Goal: Information Seeking & Learning: Learn about a topic

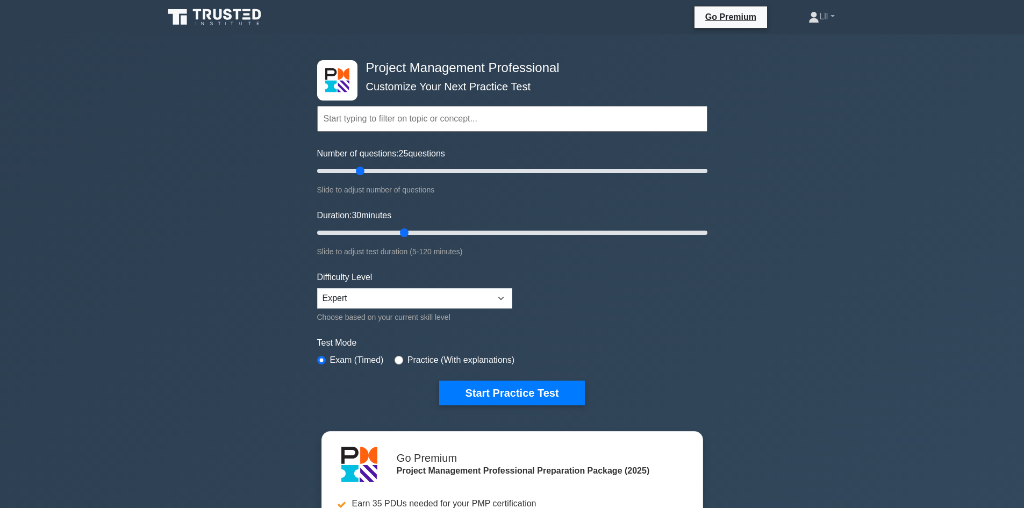
click at [375, 308] on div "Difficulty Level Beginner Intermediate Expert Choose based on your current skil…" at bounding box center [414, 297] width 195 height 53
click at [462, 299] on select "Beginner Intermediate Expert" at bounding box center [414, 298] width 195 height 20
click at [505, 396] on button "Start Practice Test" at bounding box center [511, 392] width 145 height 25
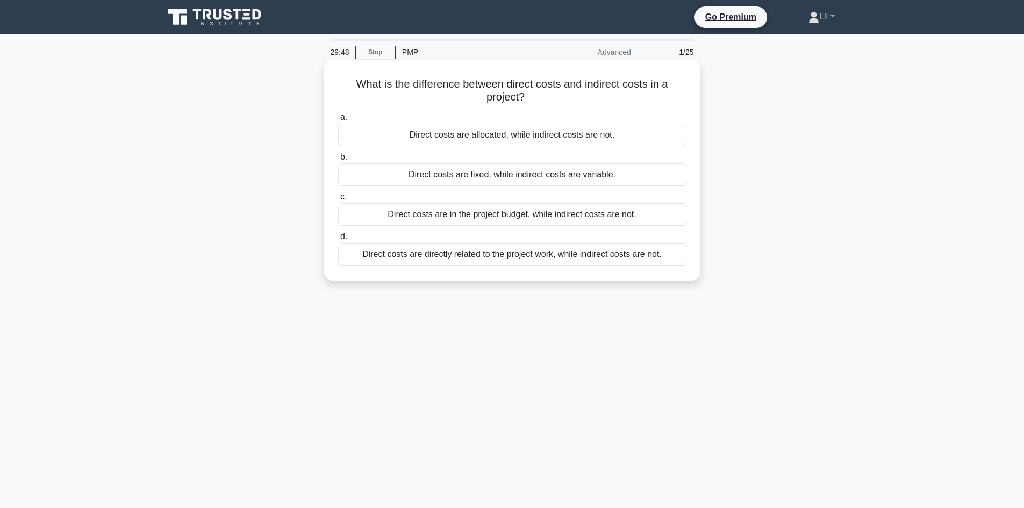
click at [493, 255] on div "Direct costs are directly related to the project work, while indirect costs are…" at bounding box center [512, 254] width 348 height 23
click at [338, 240] on input "d. Direct costs are directly related to the project work, while indirect costs …" at bounding box center [338, 236] width 0 height 7
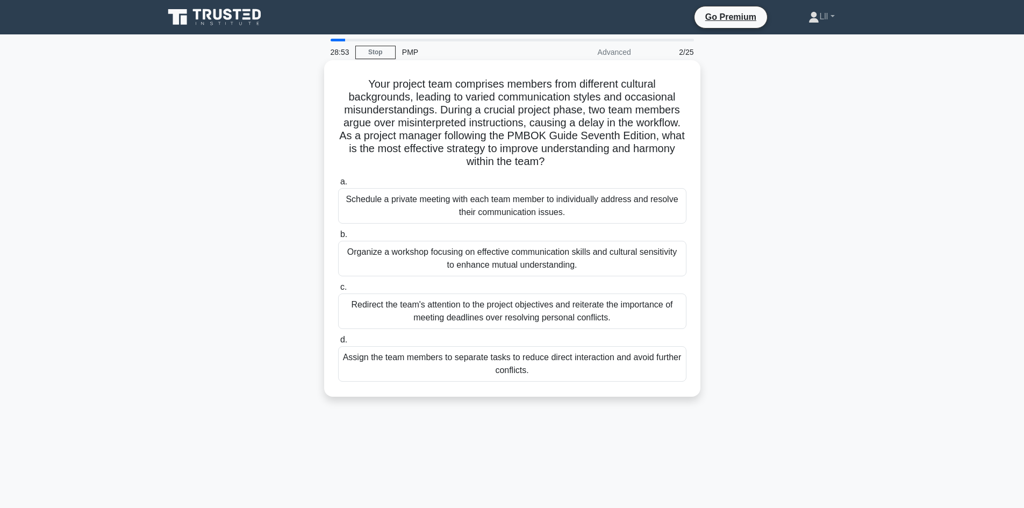
click at [578, 255] on div "Organize a workshop focusing on effective communication skills and cultural sen…" at bounding box center [512, 258] width 348 height 35
click at [338, 238] on input "b. Organize a workshop focusing on effective communication skills and cultural …" at bounding box center [338, 234] width 0 height 7
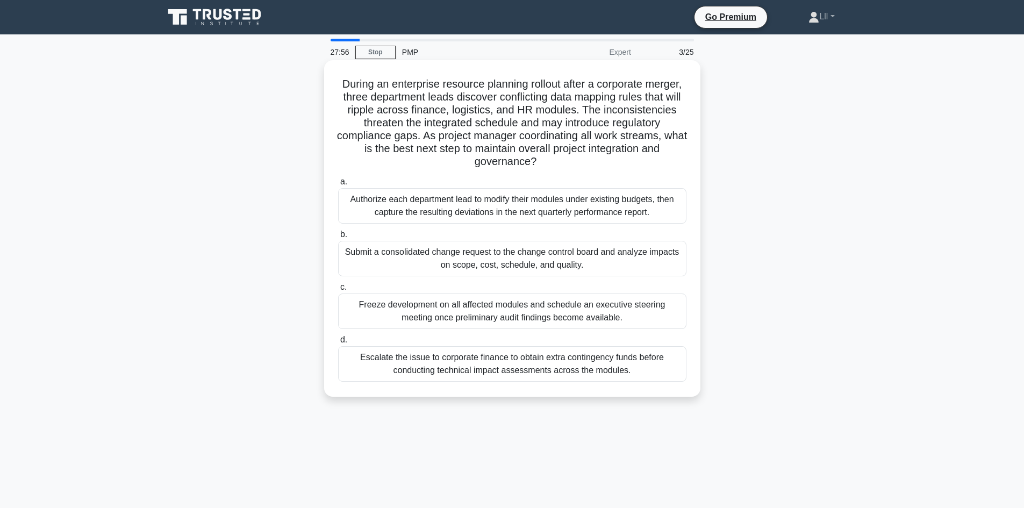
click at [495, 261] on div "Submit a consolidated change request to the change control board and analyze im…" at bounding box center [512, 258] width 348 height 35
click at [338, 238] on input "b. Submit a consolidated change request to the change control board and analyze…" at bounding box center [338, 234] width 0 height 7
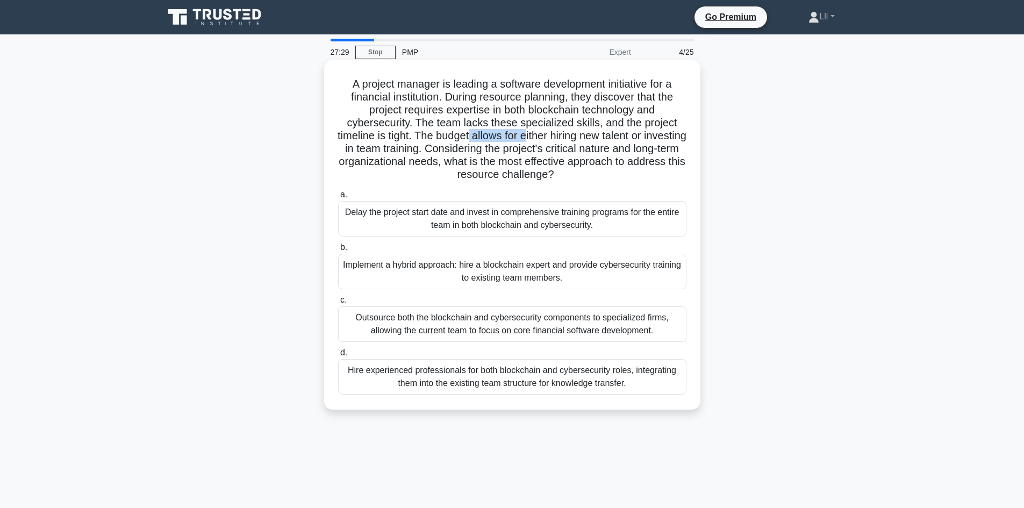
drag, startPoint x: 491, startPoint y: 137, endPoint x: 547, endPoint y: 140, distance: 56.0
click at [547, 140] on h5 "A project manager is leading a software development initiative for a financial …" at bounding box center [512, 129] width 350 height 104
drag, startPoint x: 479, startPoint y: 123, endPoint x: 555, endPoint y: 123, distance: 75.2
click at [555, 123] on h5 "A project manager is leading a software development initiative for a financial …" at bounding box center [512, 129] width 350 height 104
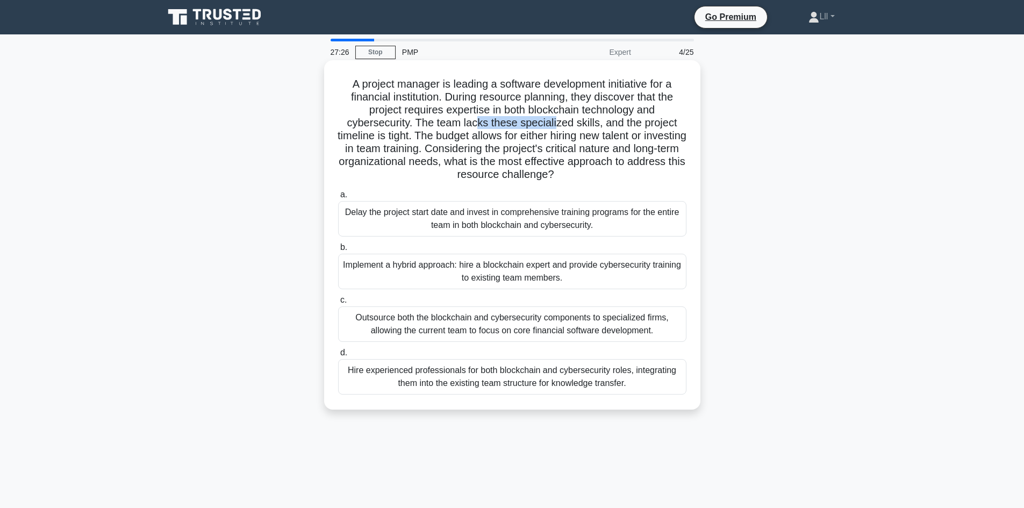
click at [555, 123] on h5 "A project manager is leading a software development initiative for a financial …" at bounding box center [512, 129] width 350 height 104
click at [592, 120] on h5 "A project manager is leading a software development initiative for a financial …" at bounding box center [512, 129] width 350 height 104
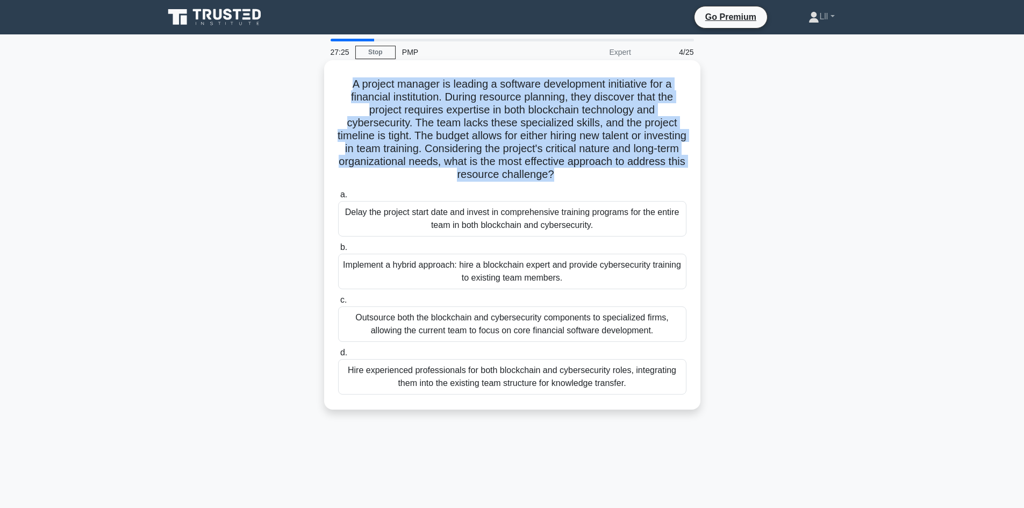
click at [592, 120] on h5 "A project manager is leading a software development initiative for a financial …" at bounding box center [512, 129] width 350 height 104
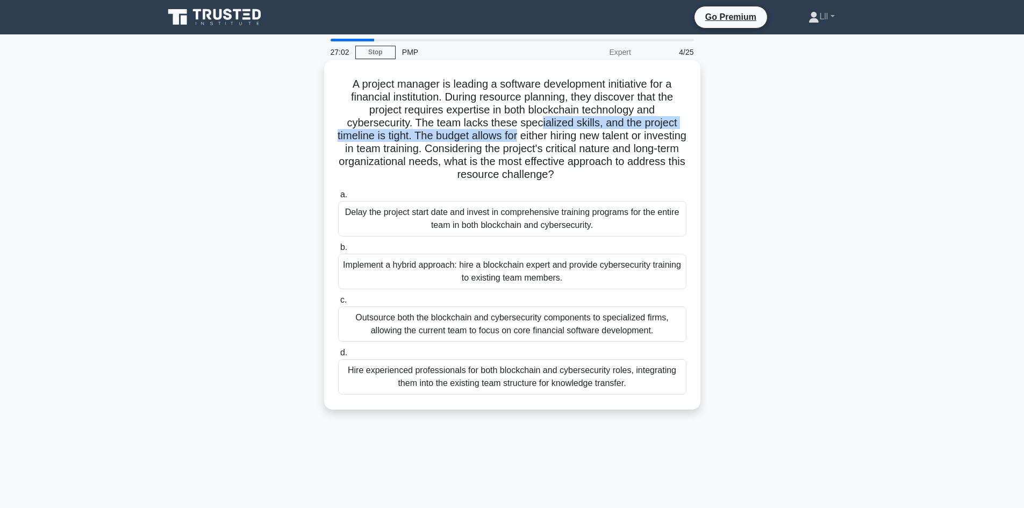
drag, startPoint x: 541, startPoint y: 120, endPoint x: 541, endPoint y: 136, distance: 16.1
click at [541, 136] on h5 "A project manager is leading a software development initiative for a financial …" at bounding box center [512, 129] width 350 height 104
click at [542, 150] on h5 "A project manager is leading a software development initiative for a financial …" at bounding box center [512, 129] width 350 height 104
click at [543, 377] on div "Hire experienced professionals for both blockchain and cybersecurity roles, int…" at bounding box center [512, 376] width 348 height 35
click at [338, 356] on input "d. Hire experienced professionals for both blockchain and cybersecurity roles, …" at bounding box center [338, 352] width 0 height 7
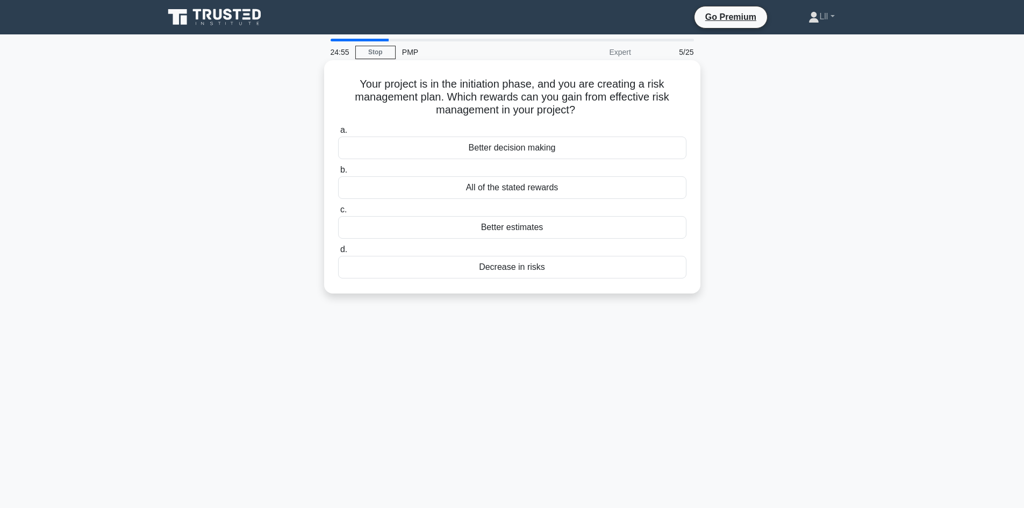
click at [575, 192] on div "All of the stated rewards" at bounding box center [512, 187] width 348 height 23
click at [338, 174] on input "b. All of the stated rewards" at bounding box center [338, 170] width 0 height 7
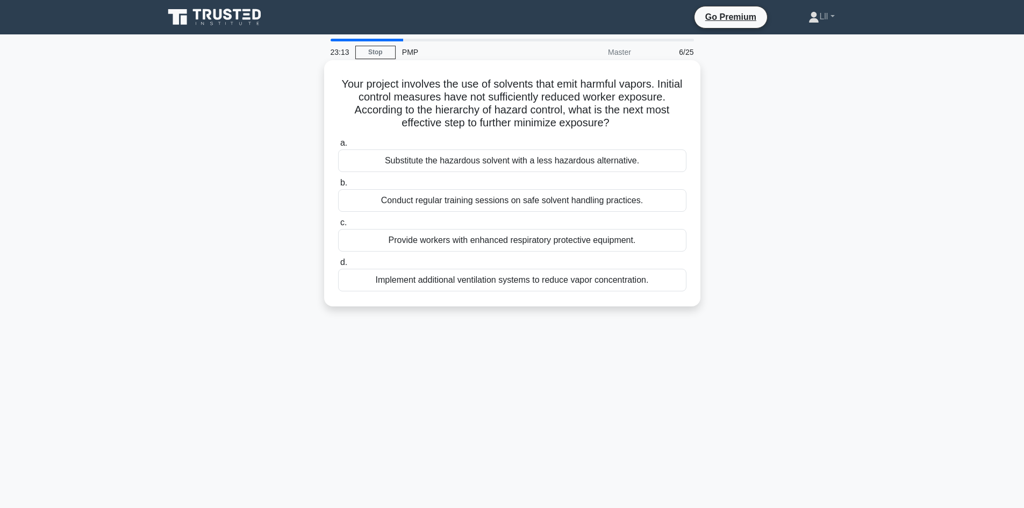
click at [545, 241] on div "Provide workers with enhanced respiratory protective equipment." at bounding box center [512, 240] width 348 height 23
click at [338, 226] on input "c. Provide workers with enhanced respiratory protective equipment." at bounding box center [338, 222] width 0 height 7
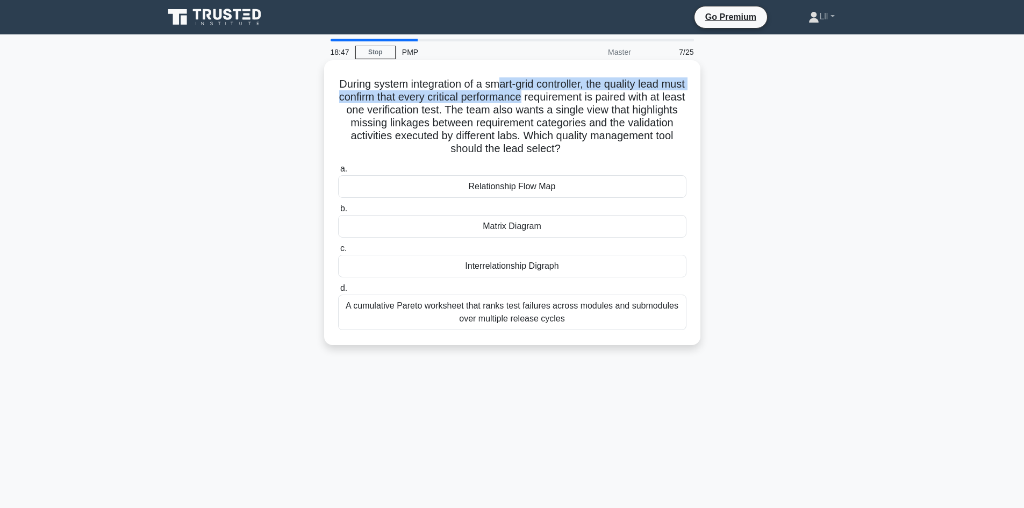
drag, startPoint x: 511, startPoint y: 75, endPoint x: 553, endPoint y: 100, distance: 48.9
click at [553, 100] on div "During system integration of a smart-grid controller, the quality lead must con…" at bounding box center [512, 202] width 368 height 276
click at [553, 100] on h5 "During system integration of a smart-grid controller, the quality lead must con…" at bounding box center [512, 116] width 350 height 78
drag, startPoint x: 465, startPoint y: 91, endPoint x: 563, endPoint y: 86, distance: 97.9
click at [563, 86] on h5 "During system integration of a smart-grid controller, the quality lead must con…" at bounding box center [512, 116] width 350 height 78
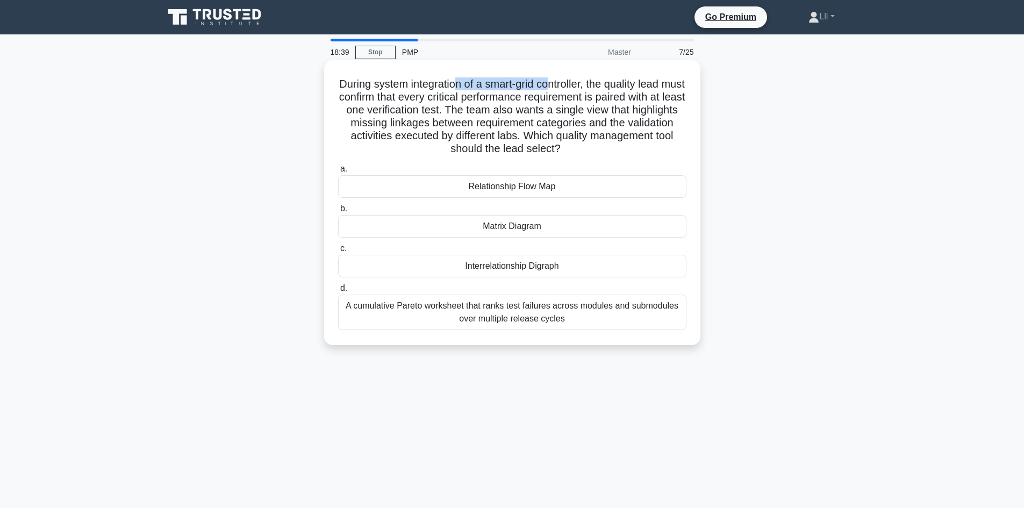
click at [563, 86] on h5 "During system integration of a smart-grid controller, the quality lead must con…" at bounding box center [512, 116] width 350 height 78
click at [483, 96] on h5 "During system integration of a smart-grid controller, the quality lead must con…" at bounding box center [512, 116] width 350 height 78
click at [542, 104] on h5 "During system integration of a smart-grid controller, the quality lead must con…" at bounding box center [512, 116] width 350 height 78
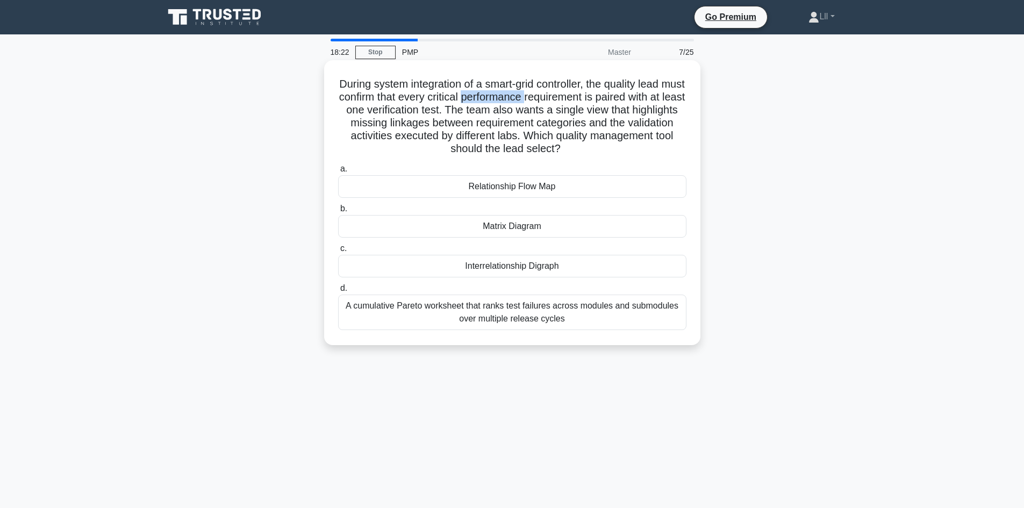
click at [542, 104] on h5 "During system integration of a smart-grid controller, the quality lead must con…" at bounding box center [512, 116] width 350 height 78
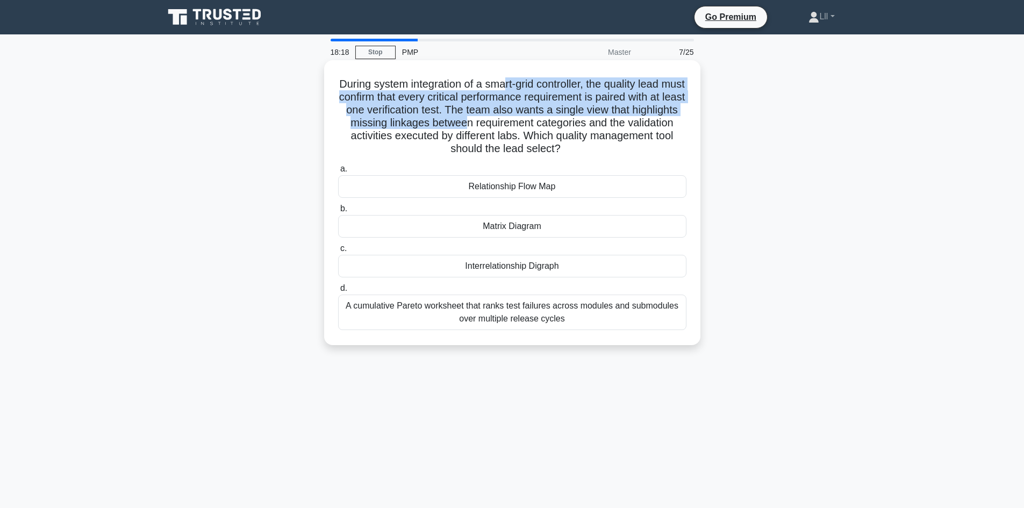
drag, startPoint x: 515, startPoint y: 85, endPoint x: 513, endPoint y: 119, distance: 33.4
click at [513, 119] on h5 "During system integration of a smart-grid controller, the quality lead must con…" at bounding box center [512, 116] width 350 height 78
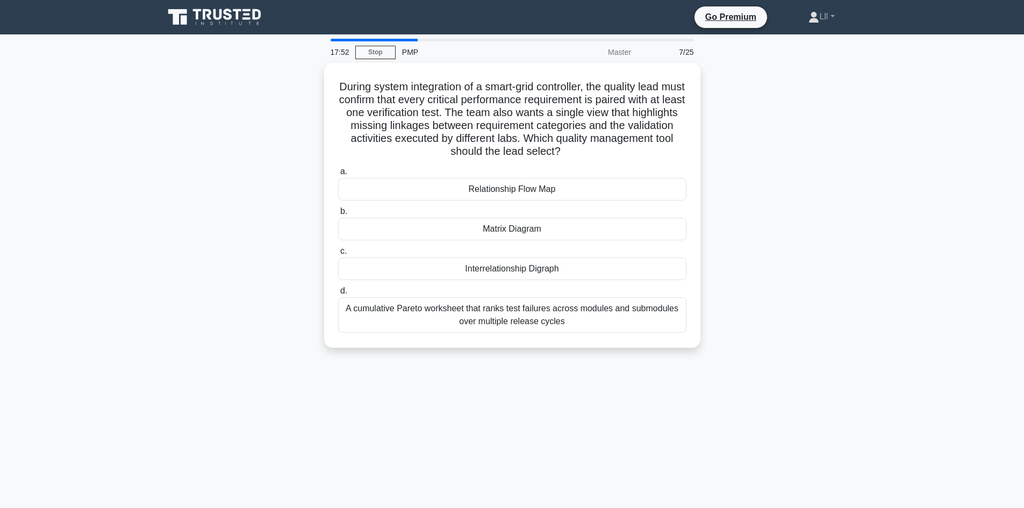
click at [906, 174] on main "17:52 Stop PMP Master 7/25 During system integration of a smart-grid controller…" at bounding box center [512, 307] width 1024 height 546
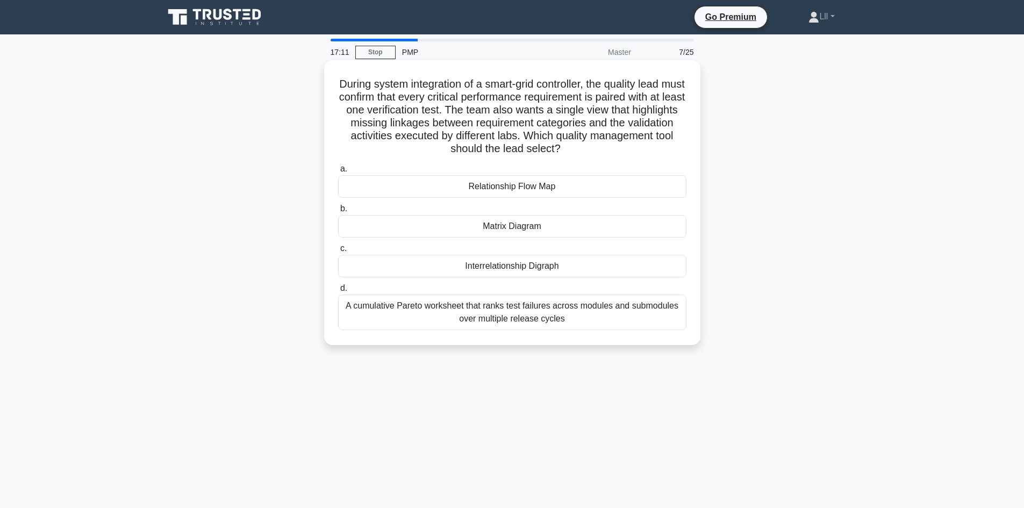
click at [544, 230] on div "Matrix Diagram" at bounding box center [512, 226] width 348 height 23
click at [338, 212] on input "b. Matrix Diagram" at bounding box center [338, 208] width 0 height 7
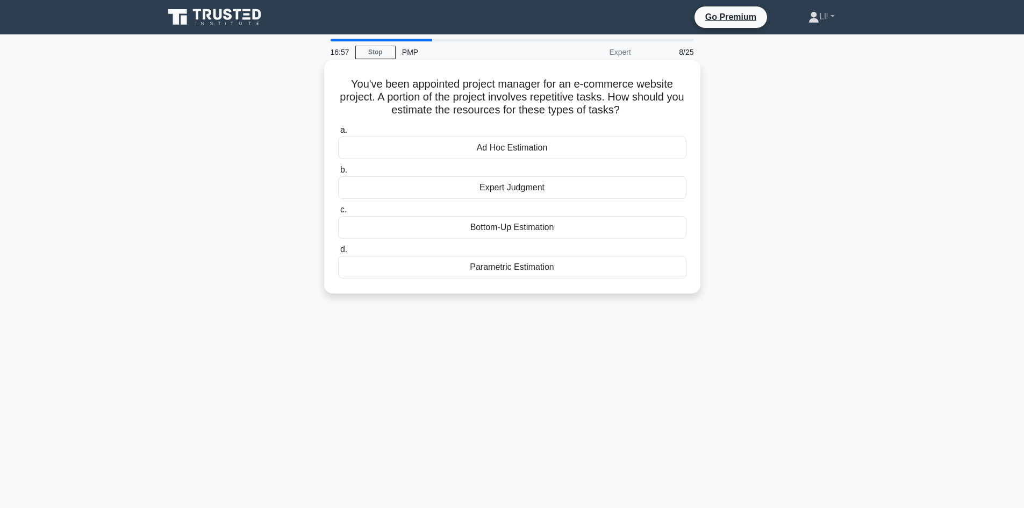
click at [529, 85] on h5 "You've been appointed project manager for an e-commerce website project. A port…" at bounding box center [512, 97] width 350 height 40
drag, startPoint x: 529, startPoint y: 85, endPoint x: 566, endPoint y: 94, distance: 38.6
click at [566, 94] on h5 "You've been appointed project manager for an e-commerce website project. A port…" at bounding box center [512, 97] width 350 height 40
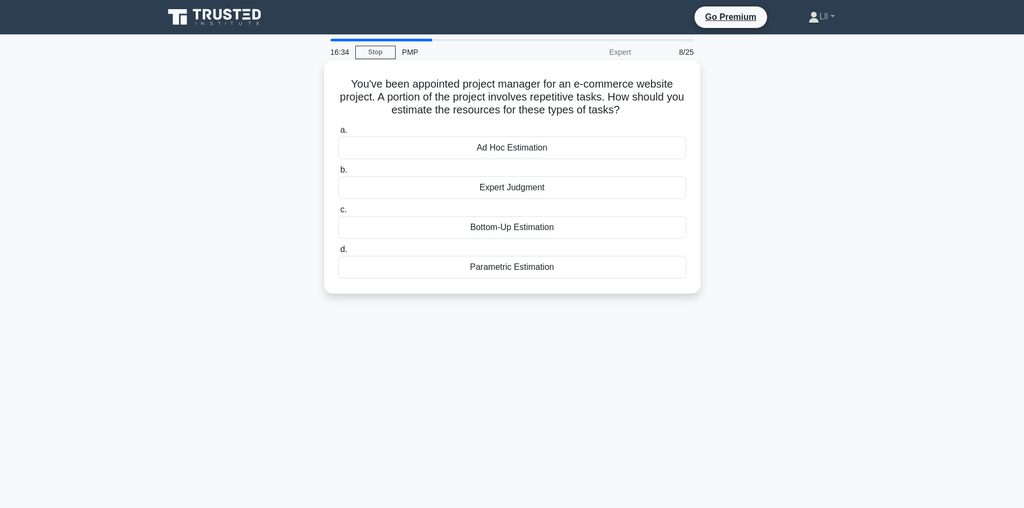
click at [598, 115] on h5 "You've been appointed project manager for an e-commerce website project. A port…" at bounding box center [512, 97] width 350 height 40
click at [525, 266] on div "Parametric Estimation" at bounding box center [512, 267] width 348 height 23
click at [338, 253] on input "d. Parametric Estimation" at bounding box center [338, 249] width 0 height 7
click at [532, 182] on div "Transformational leader" at bounding box center [512, 187] width 348 height 23
click at [338, 174] on input "b. Transformational leader" at bounding box center [338, 170] width 0 height 7
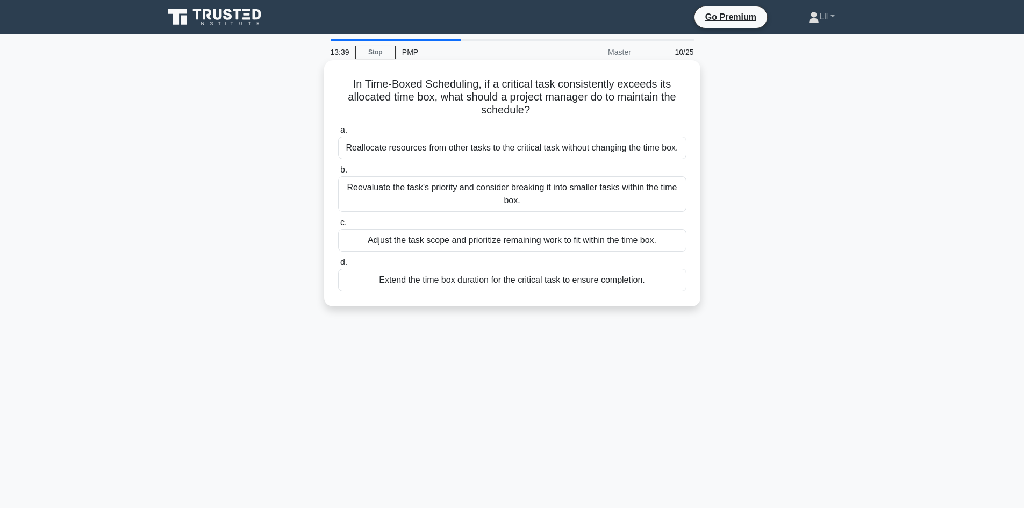
click at [493, 243] on div "Adjust the task scope and prioritize remaining work to fit within the time box." at bounding box center [512, 240] width 348 height 23
click at [338, 226] on input "c. Adjust the task scope and prioritize remaining work to fit within the time b…" at bounding box center [338, 222] width 0 height 7
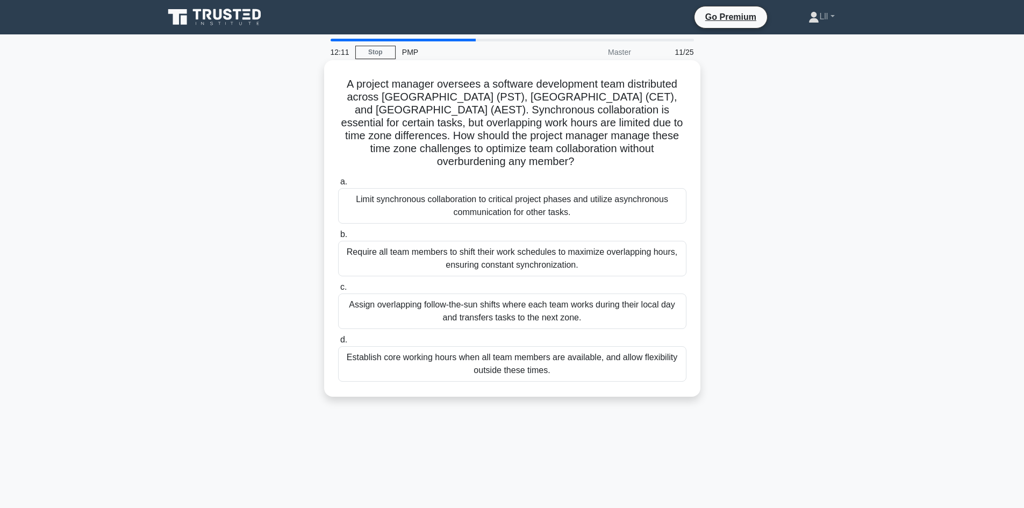
click at [493, 361] on div "Establish core working hours when all team members are available, and allow fle…" at bounding box center [512, 363] width 348 height 35
click at [338, 343] on input "d. Establish core working hours when all team members are available, and allow …" at bounding box center [338, 339] width 0 height 7
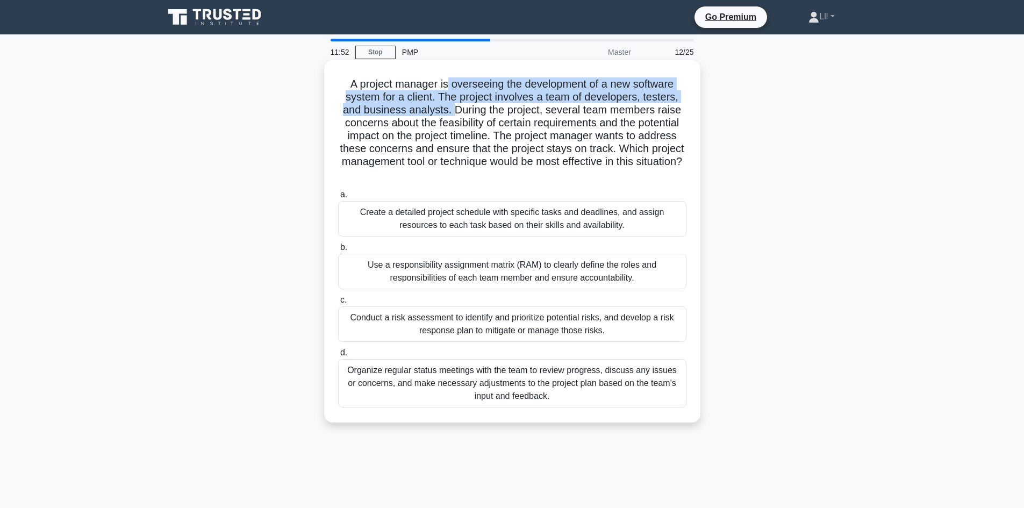
drag, startPoint x: 448, startPoint y: 88, endPoint x: 454, endPoint y: 105, distance: 18.4
click at [454, 105] on h5 "A project manager is overseeing the development of a new software system for a …" at bounding box center [512, 129] width 350 height 104
drag, startPoint x: 444, startPoint y: 97, endPoint x: 451, endPoint y: 106, distance: 11.5
click at [451, 106] on h5 "A project manager is overseeing the development of a new software system for a …" at bounding box center [512, 129] width 350 height 104
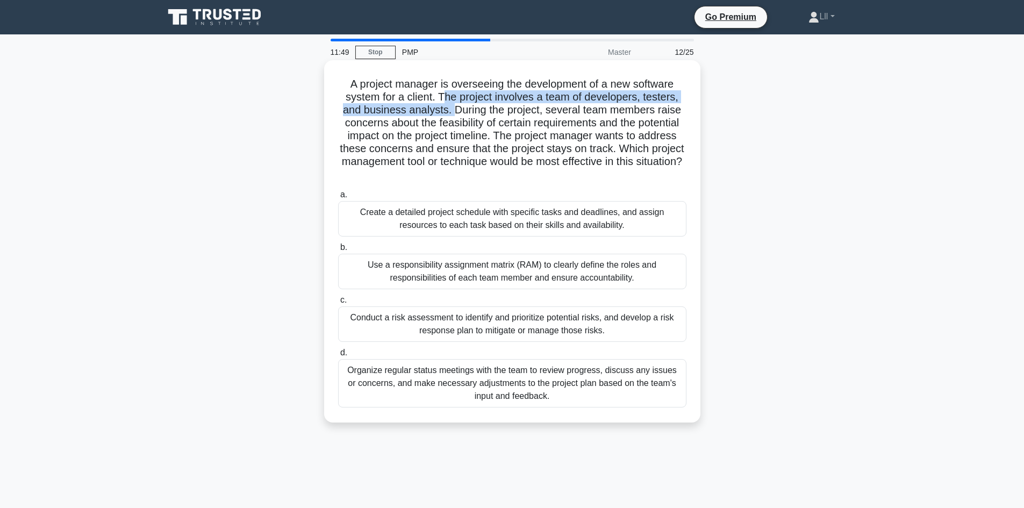
click at [451, 106] on h5 "A project manager is overseeing the development of a new software system for a …" at bounding box center [512, 129] width 350 height 104
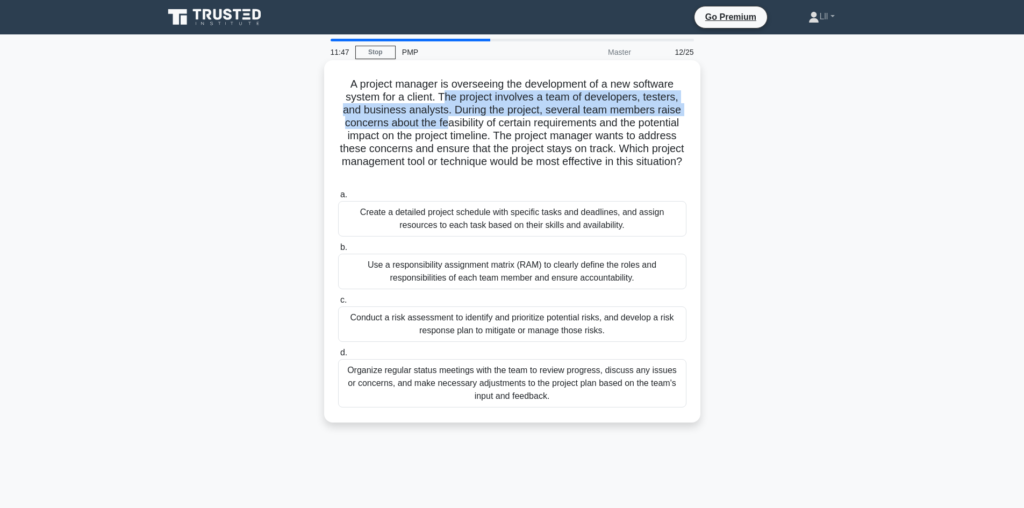
drag, startPoint x: 447, startPoint y: 121, endPoint x: 442, endPoint y: 97, distance: 25.2
click at [442, 97] on h5 "A project manager is overseeing the development of a new software system for a …" at bounding box center [512, 129] width 350 height 104
drag, startPoint x: 470, startPoint y: 124, endPoint x: 442, endPoint y: 104, distance: 33.9
click at [442, 104] on h5 "A project manager is overseeing the development of a new software system for a …" at bounding box center [512, 129] width 350 height 104
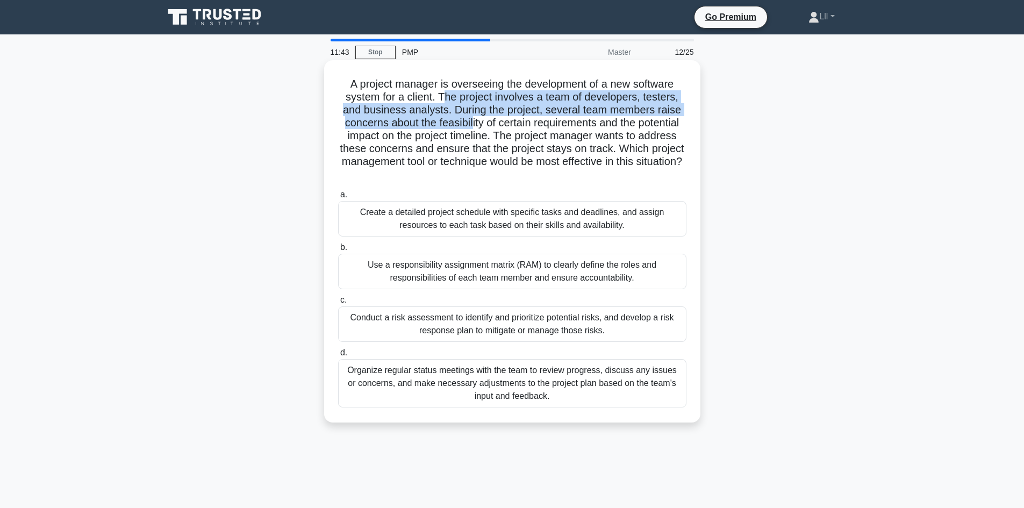
click at [442, 104] on h5 "A project manager is overseeing the development of a new software system for a …" at bounding box center [512, 129] width 350 height 104
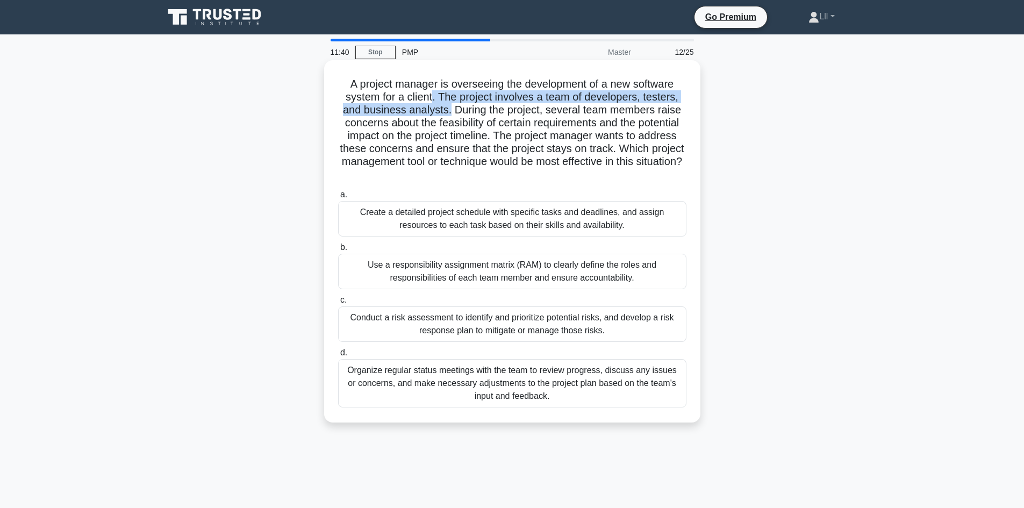
drag, startPoint x: 448, startPoint y: 114, endPoint x: 431, endPoint y: 92, distance: 27.3
click at [431, 92] on h5 "A project manager is overseeing the development of a new software system for a …" at bounding box center [512, 129] width 350 height 104
drag, startPoint x: 436, startPoint y: 95, endPoint x: 442, endPoint y: 116, distance: 22.4
click at [442, 116] on h5 "A project manager is overseeing the development of a new software system for a …" at bounding box center [512, 129] width 350 height 104
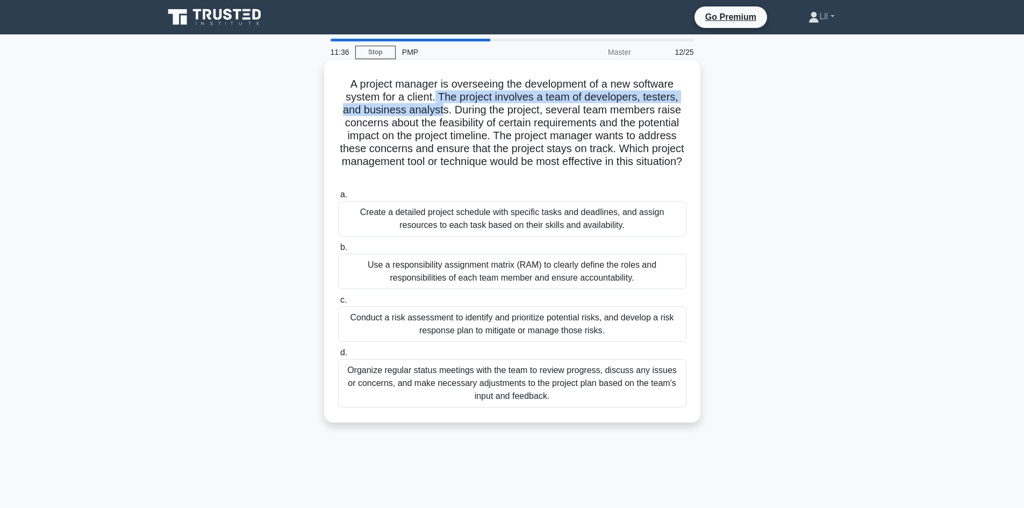
click at [442, 116] on h5 "A project manager is overseeing the development of a new software system for a …" at bounding box center [512, 129] width 350 height 104
drag, startPoint x: 436, startPoint y: 102, endPoint x: 442, endPoint y: 116, distance: 15.5
click at [442, 116] on h5 "A project manager is overseeing the development of a new software system for a …" at bounding box center [512, 129] width 350 height 104
click at [562, 143] on h5 "A project manager is overseeing the development of a new software system for a …" at bounding box center [512, 129] width 350 height 104
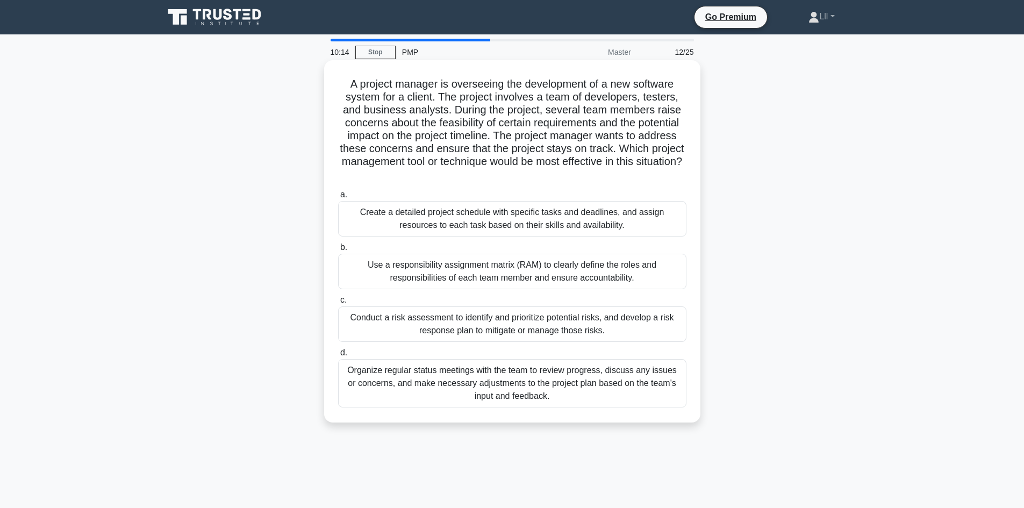
click at [513, 382] on div "Organize regular status meetings with the team to review progress, discuss any …" at bounding box center [512, 383] width 348 height 48
click at [338, 356] on input "d. Organize regular status meetings with the team to review progress, discuss a…" at bounding box center [338, 352] width 0 height 7
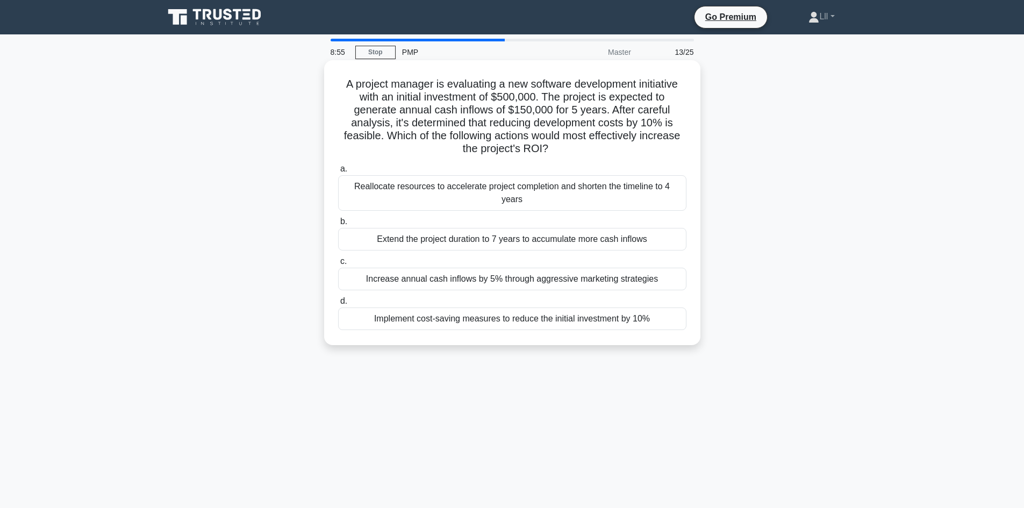
click at [611, 308] on div "Implement cost-saving measures to reduce the initial investment by 10%" at bounding box center [512, 318] width 348 height 23
click at [338, 305] on input "d. Implement cost-saving measures to reduce the initial investment by 10%" at bounding box center [338, 301] width 0 height 7
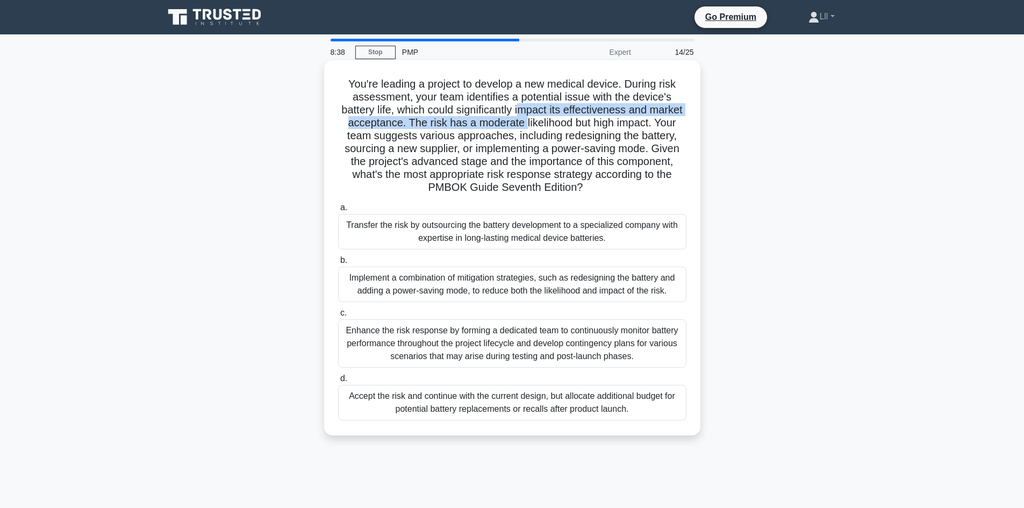
drag, startPoint x: 538, startPoint y: 110, endPoint x: 554, endPoint y: 127, distance: 23.2
click at [554, 127] on h5 "You're leading a project to develop a new medical device. During risk assessmen…" at bounding box center [512, 135] width 350 height 117
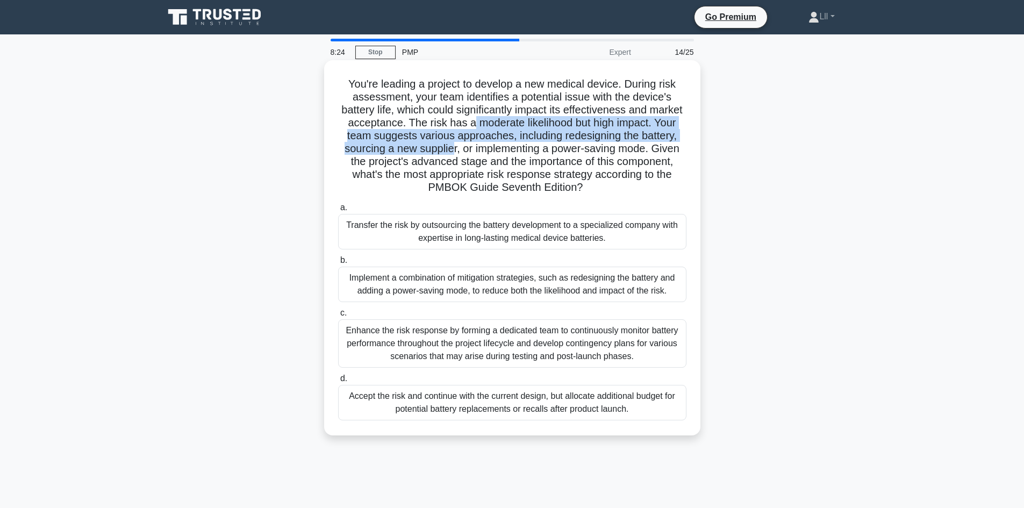
drag, startPoint x: 499, startPoint y: 122, endPoint x: 502, endPoint y: 152, distance: 29.7
click at [502, 152] on h5 "You're leading a project to develop a new medical device. During risk assessmen…" at bounding box center [512, 135] width 350 height 117
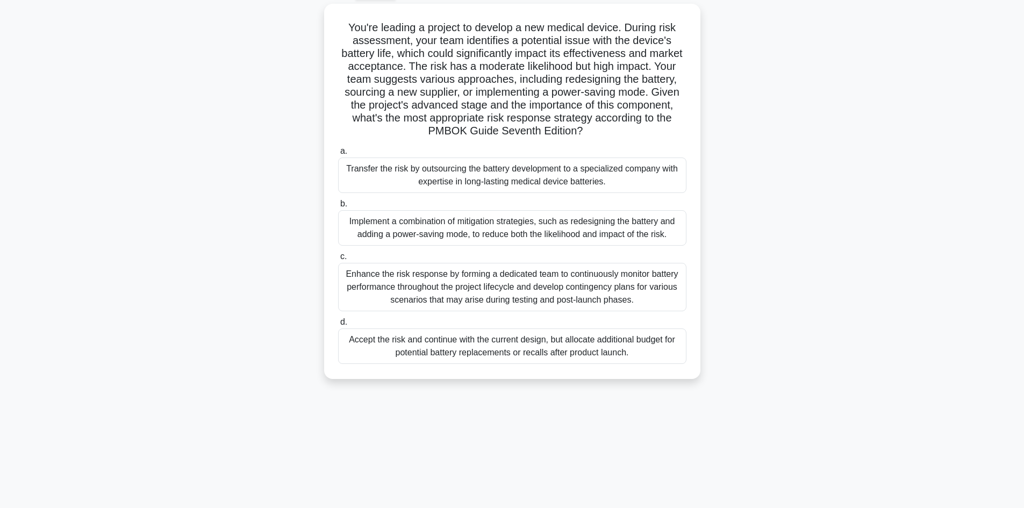
scroll to position [73, 0]
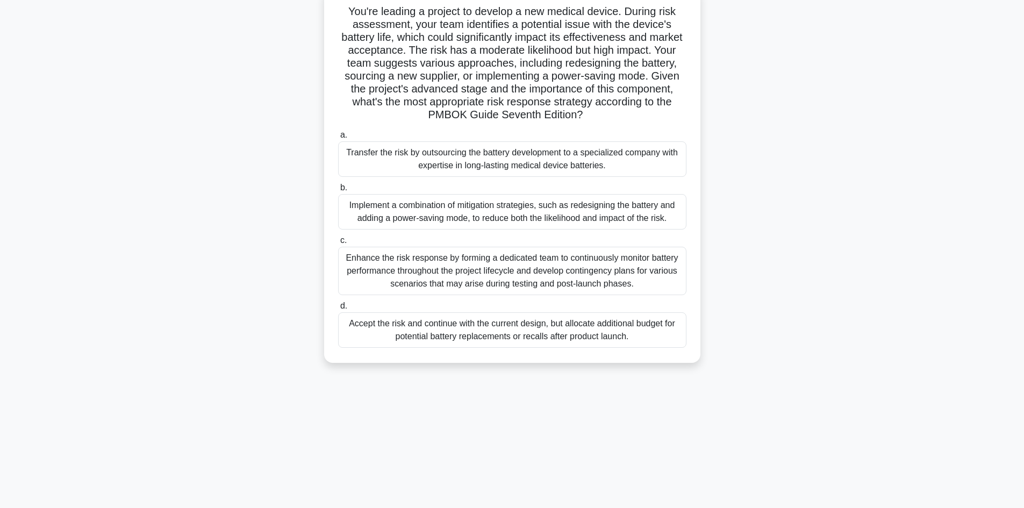
click at [591, 164] on div "Transfer the risk by outsourcing the battery development to a specialized compa…" at bounding box center [512, 158] width 348 height 35
click at [338, 139] on input "a. Transfer the risk by outsourcing the battery development to a specialized co…" at bounding box center [338, 135] width 0 height 7
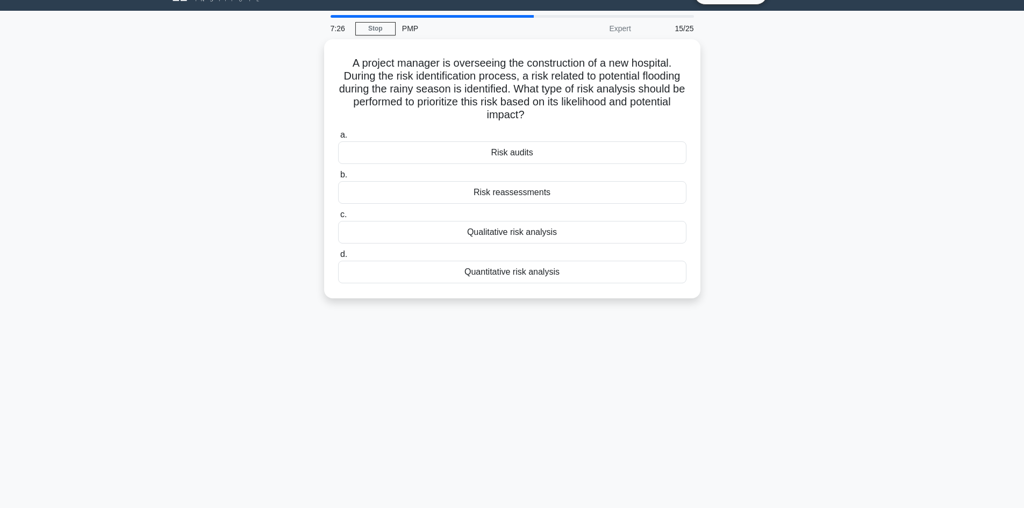
scroll to position [0, 0]
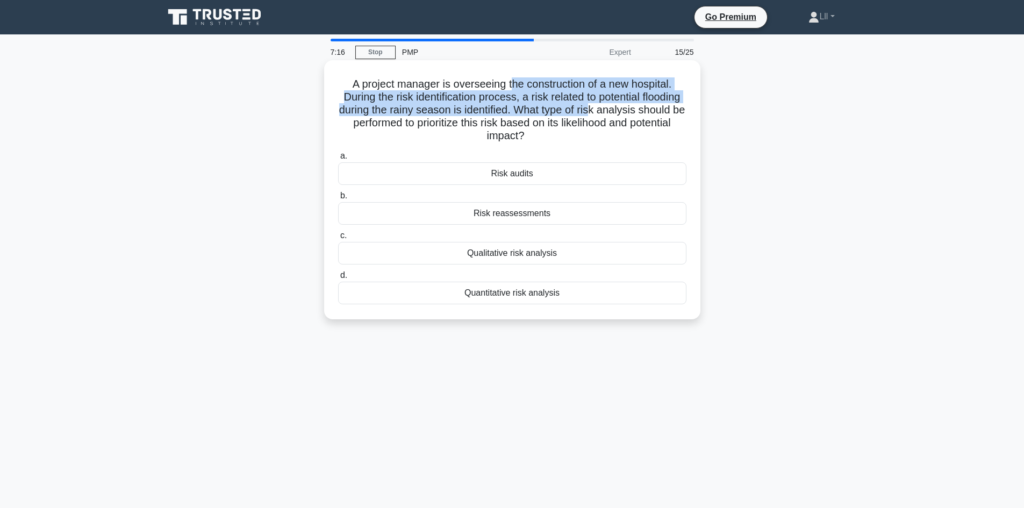
drag, startPoint x: 509, startPoint y: 78, endPoint x: 639, endPoint y: 109, distance: 133.6
click at [639, 109] on h5 "A project manager is overseeing the construction of a new hospital. During the …" at bounding box center [512, 110] width 350 height 66
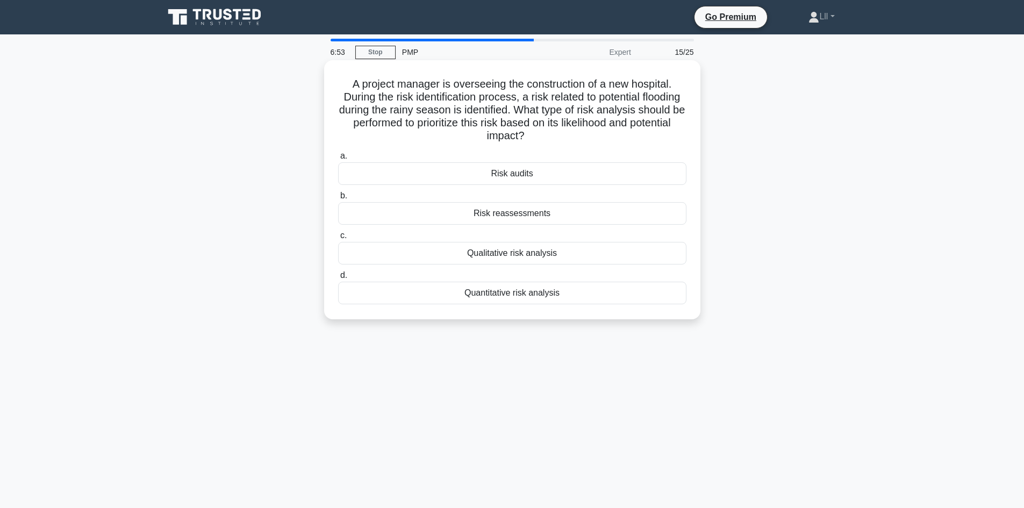
drag, startPoint x: 564, startPoint y: 129, endPoint x: 651, endPoint y: 131, distance: 87.6
click at [651, 131] on h5 "A project manager is overseeing the construction of a new hospital. During the …" at bounding box center [512, 110] width 350 height 66
click at [580, 253] on div "Qualitative risk analysis" at bounding box center [512, 253] width 348 height 23
click at [338, 239] on input "c. Qualitative risk analysis" at bounding box center [338, 235] width 0 height 7
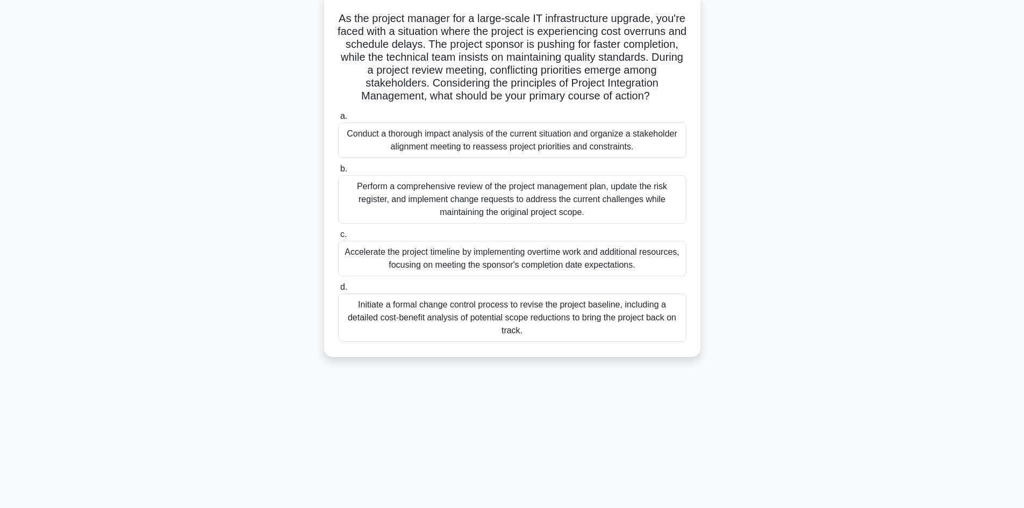
scroll to position [73, 0]
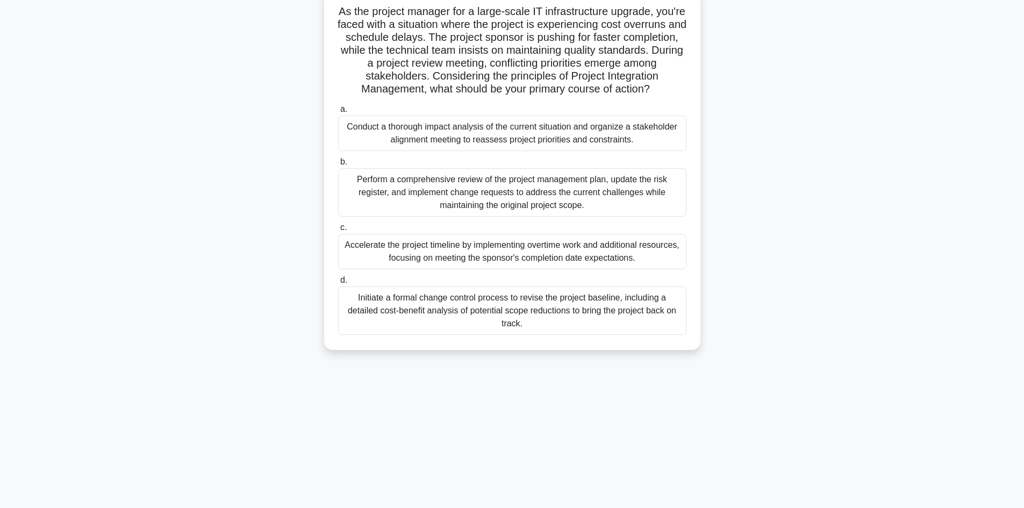
click at [533, 148] on div "Conduct a thorough impact analysis of the current situation and organize a stak…" at bounding box center [512, 133] width 348 height 35
click at [338, 113] on input "a. Conduct a thorough impact analysis of the current situation and organize a s…" at bounding box center [338, 109] width 0 height 7
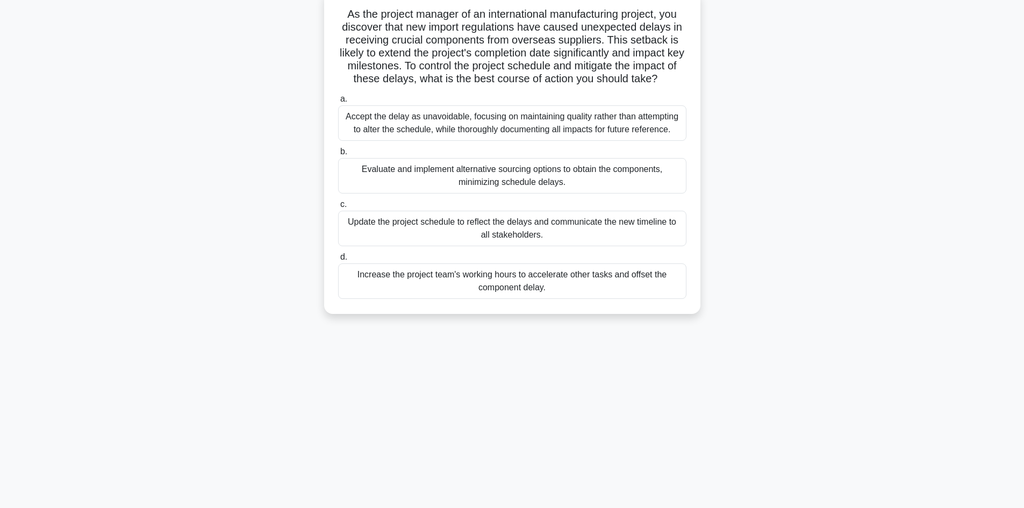
scroll to position [0, 0]
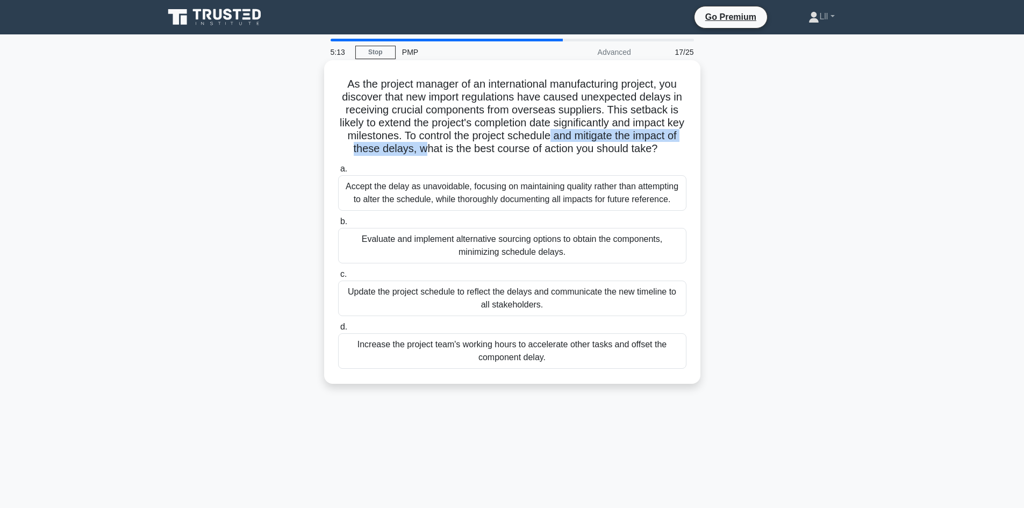
drag, startPoint x: 431, startPoint y: 145, endPoint x: 566, endPoint y: 133, distance: 135.4
click at [566, 133] on h5 "As the project manager of an international manufacturing project, you discover …" at bounding box center [512, 116] width 350 height 78
click at [560, 248] on div "Evaluate and implement alternative sourcing options to obtain the components, m…" at bounding box center [512, 245] width 348 height 35
click at [338, 225] on input "b. Evaluate and implement alternative sourcing options to obtain the components…" at bounding box center [338, 221] width 0 height 7
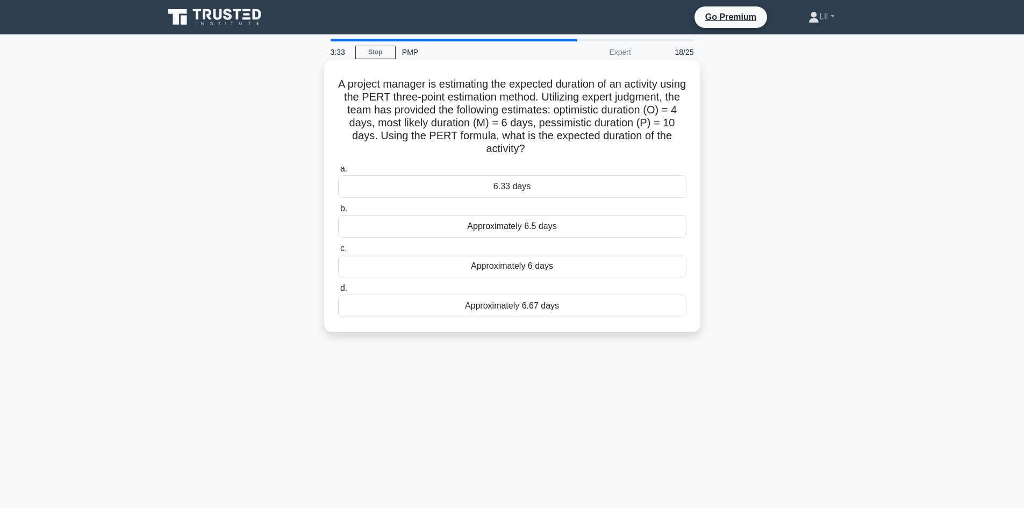
click at [517, 183] on div "6.33 days" at bounding box center [512, 186] width 348 height 23
click at [338, 172] on input "a. 6.33 days" at bounding box center [338, 168] width 0 height 7
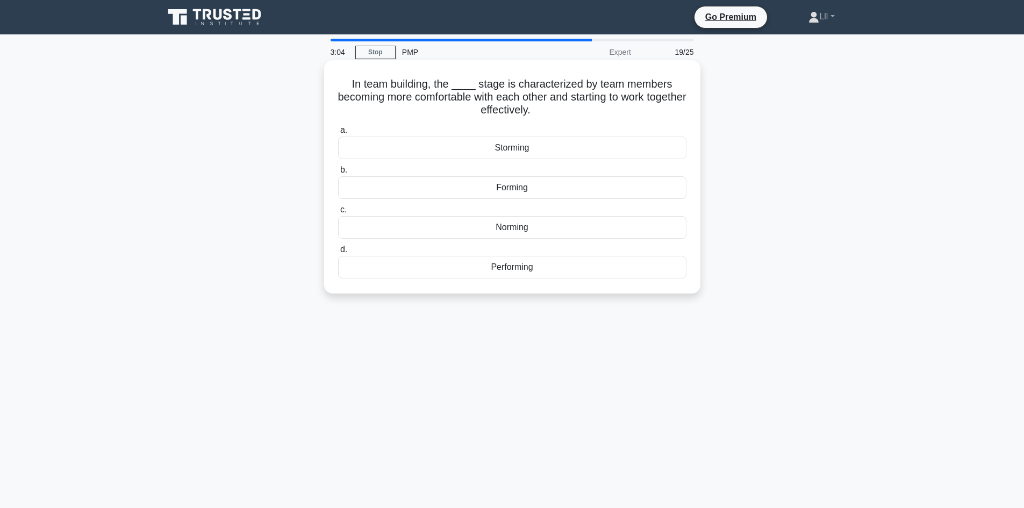
click at [532, 233] on div "Norming" at bounding box center [512, 227] width 348 height 23
click at [338, 213] on input "c. Norming" at bounding box center [338, 209] width 0 height 7
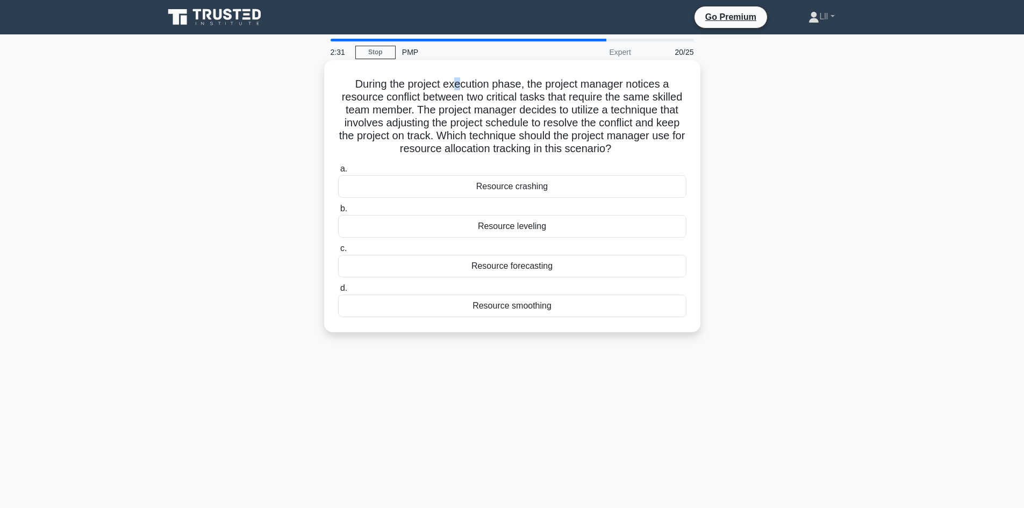
click at [457, 84] on h5 "During the project execution phase, the project manager notices a resource conf…" at bounding box center [512, 116] width 350 height 78
click at [505, 95] on h5 "During the project execution phase, the project manager notices a resource conf…" at bounding box center [512, 116] width 350 height 78
drag, startPoint x: 515, startPoint y: 84, endPoint x: 515, endPoint y: 93, distance: 9.7
click at [515, 93] on h5 "During the project execution phase, the project manager notices a resource conf…" at bounding box center [512, 116] width 350 height 78
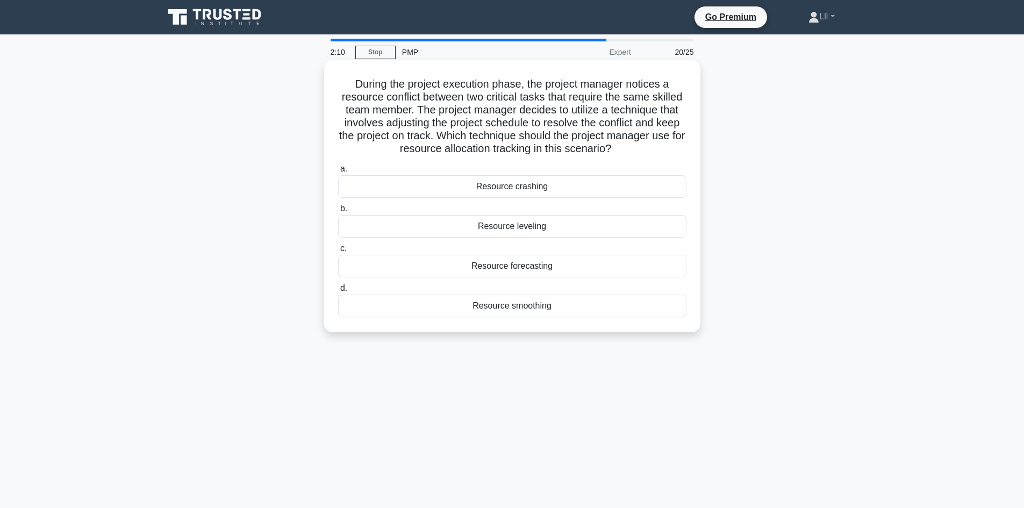
click at [530, 75] on div "During the project execution phase, the project manager notices a resource conf…" at bounding box center [512, 195] width 368 height 263
click at [514, 100] on h5 "During the project execution phase, the project manager notices a resource conf…" at bounding box center [512, 116] width 350 height 78
click at [414, 108] on h5 "During the project execution phase, the project manager notices a resource conf…" at bounding box center [512, 116] width 350 height 78
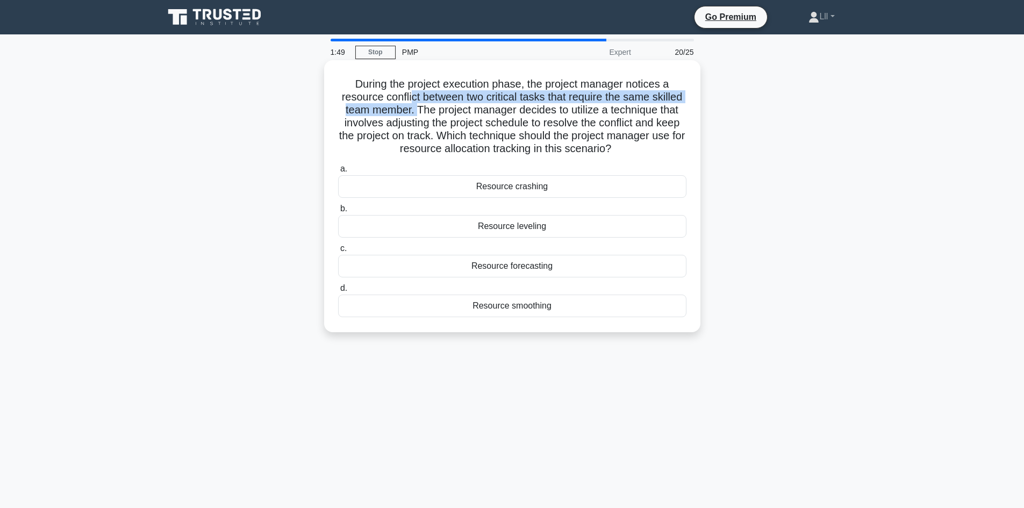
drag, startPoint x: 414, startPoint y: 112, endPoint x: 407, endPoint y: 94, distance: 19.4
click at [407, 94] on h5 "During the project execution phase, the project manager notices a resource conf…" at bounding box center [512, 116] width 350 height 78
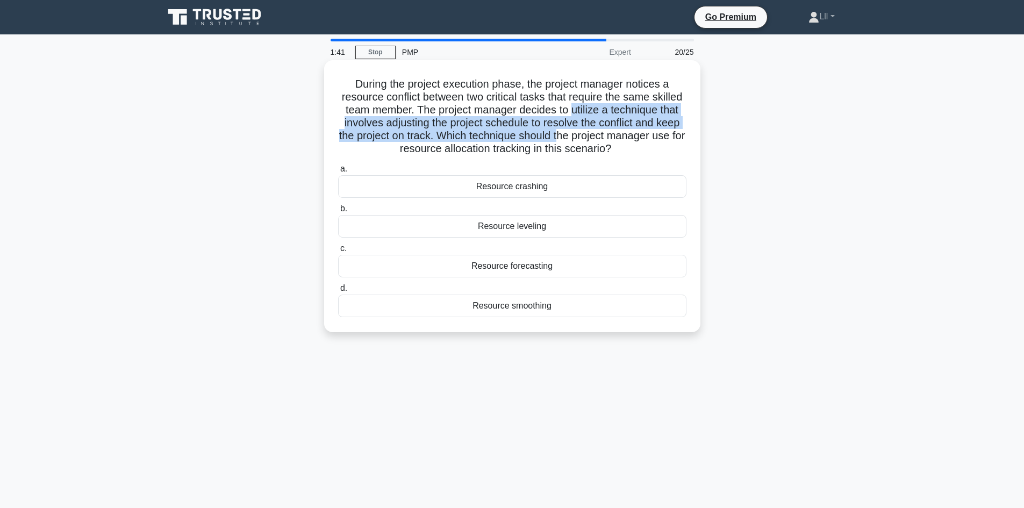
drag, startPoint x: 572, startPoint y: 111, endPoint x: 566, endPoint y: 132, distance: 21.8
click at [566, 132] on h5 "During the project execution phase, the project manager notices a resource conf…" at bounding box center [512, 116] width 350 height 78
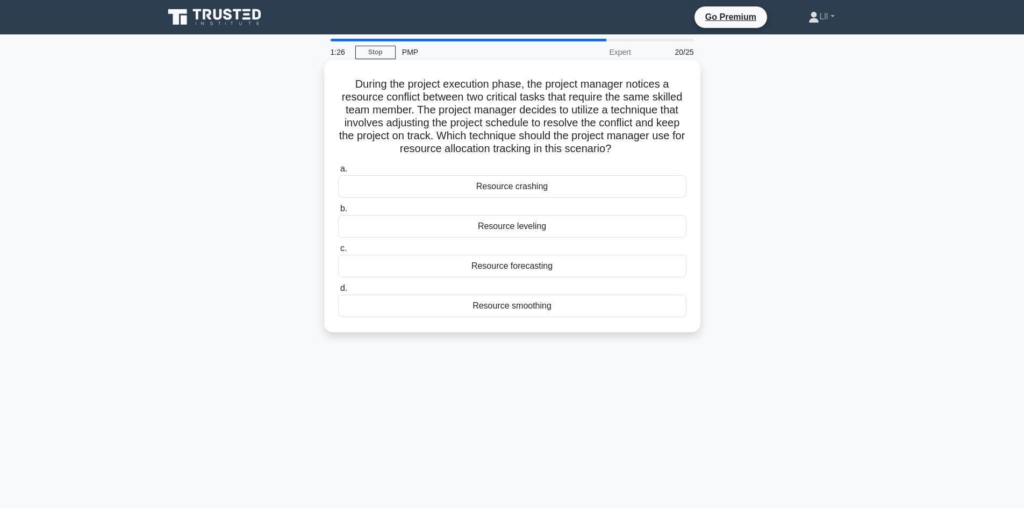
click at [543, 311] on div "Resource smoothing" at bounding box center [512, 305] width 348 height 23
click at [338, 292] on input "d. Resource smoothing" at bounding box center [338, 288] width 0 height 7
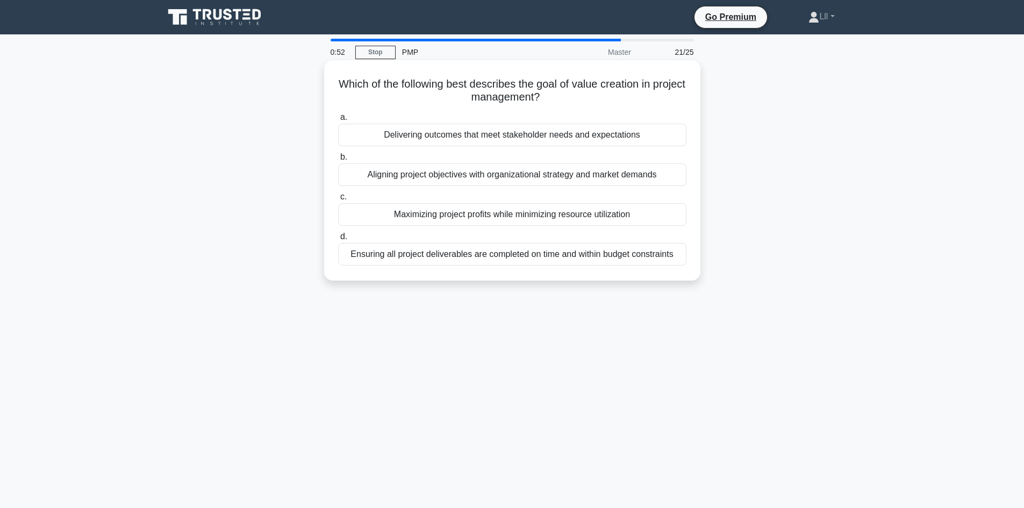
click at [539, 132] on div "Delivering outcomes that meet stakeholder needs and expectations" at bounding box center [512, 135] width 348 height 23
click at [338, 121] on input "a. Delivering outcomes that meet stakeholder needs and expectations" at bounding box center [338, 117] width 0 height 7
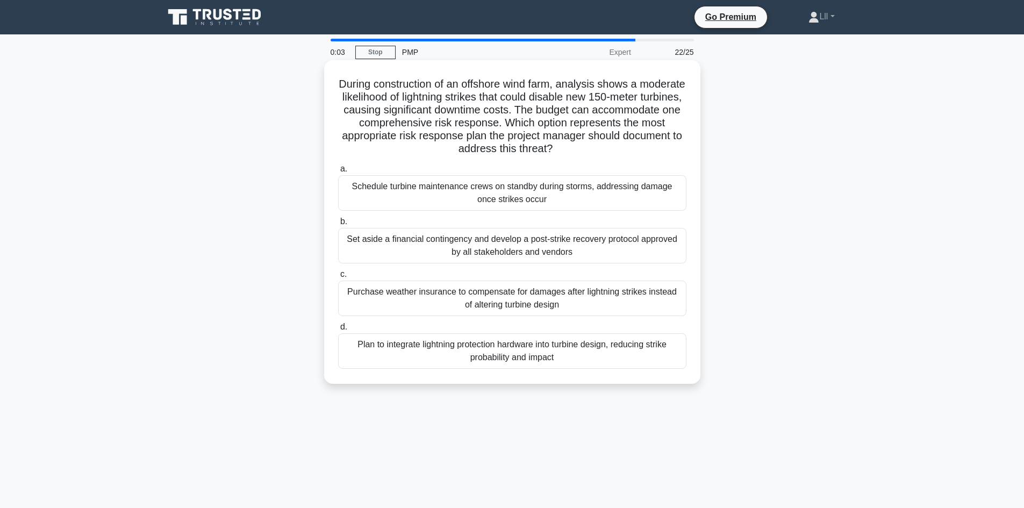
click at [535, 355] on div "Plan to integrate lightning protection hardware into turbine design, reducing s…" at bounding box center [512, 350] width 348 height 35
click at [338, 330] on input "d. Plan to integrate lightning protection hardware into turbine design, reducin…" at bounding box center [338, 326] width 0 height 7
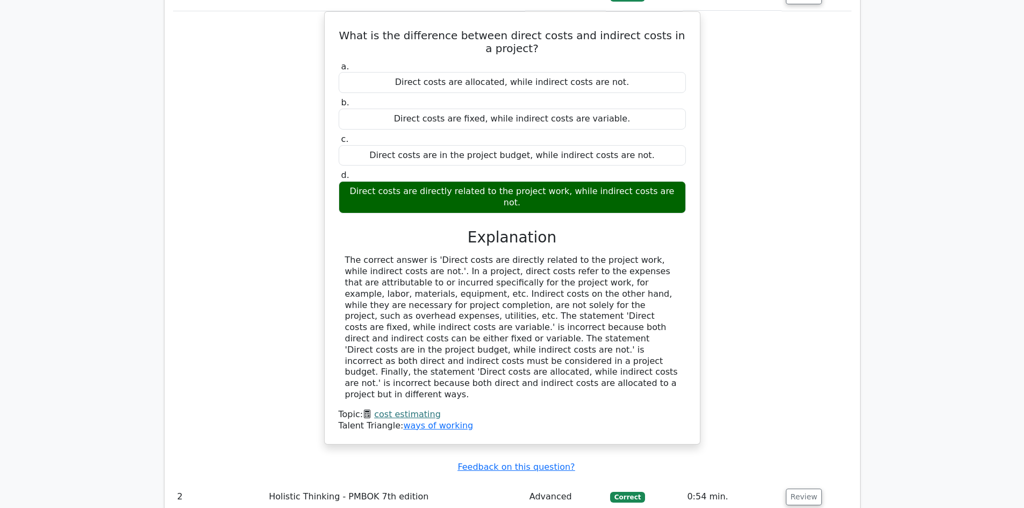
scroll to position [1566, 0]
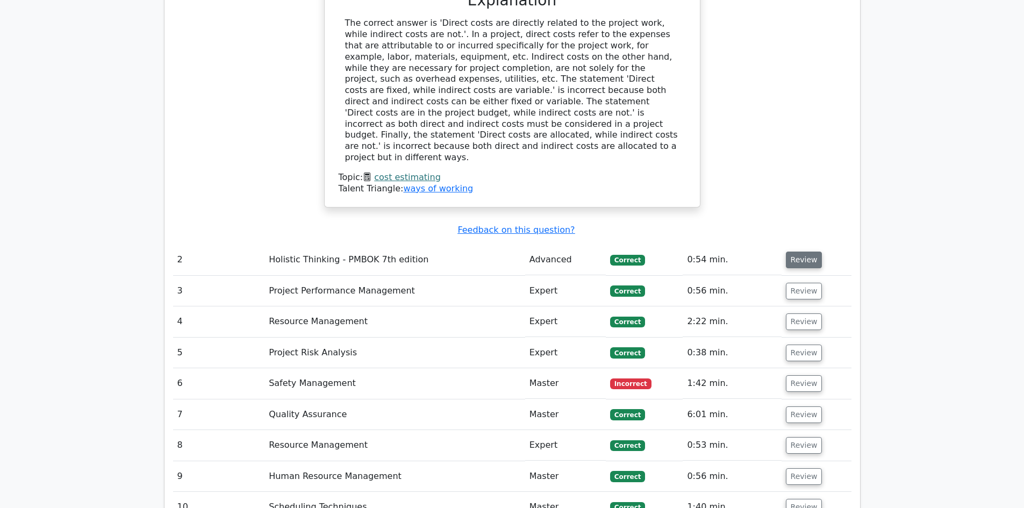
click at [804, 251] on button "Review" at bounding box center [804, 259] width 37 height 17
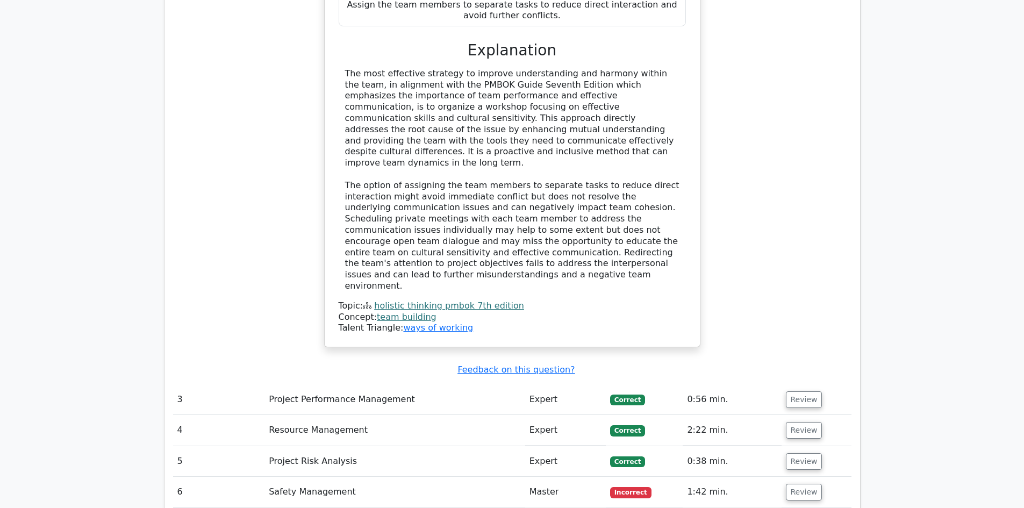
scroll to position [2146, 0]
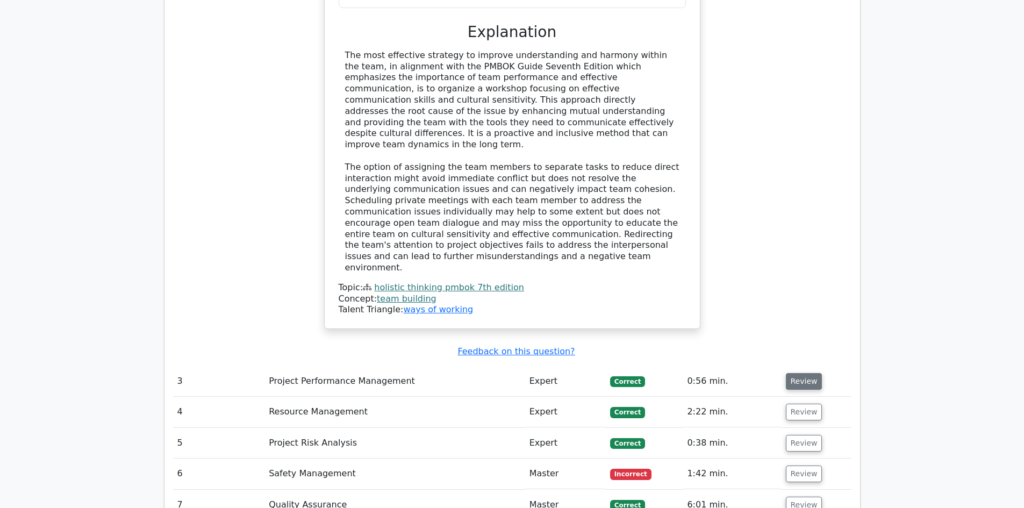
click at [802, 373] on button "Review" at bounding box center [804, 381] width 37 height 17
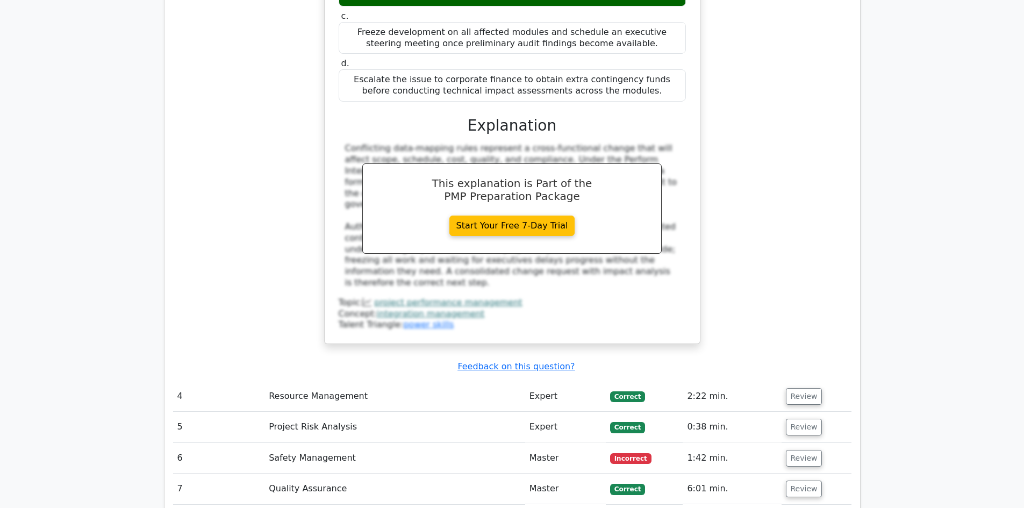
scroll to position [2760, 0]
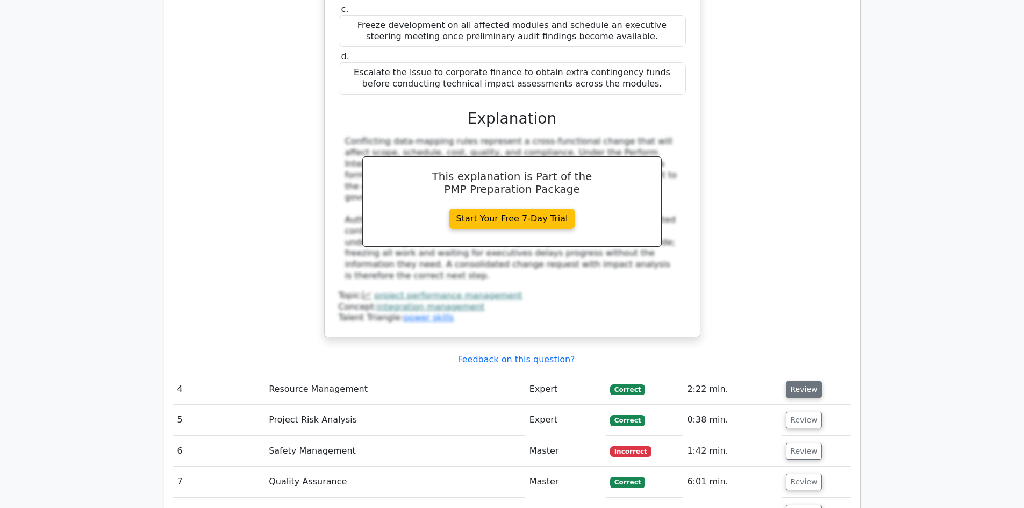
click at [800, 381] on button "Review" at bounding box center [804, 389] width 37 height 17
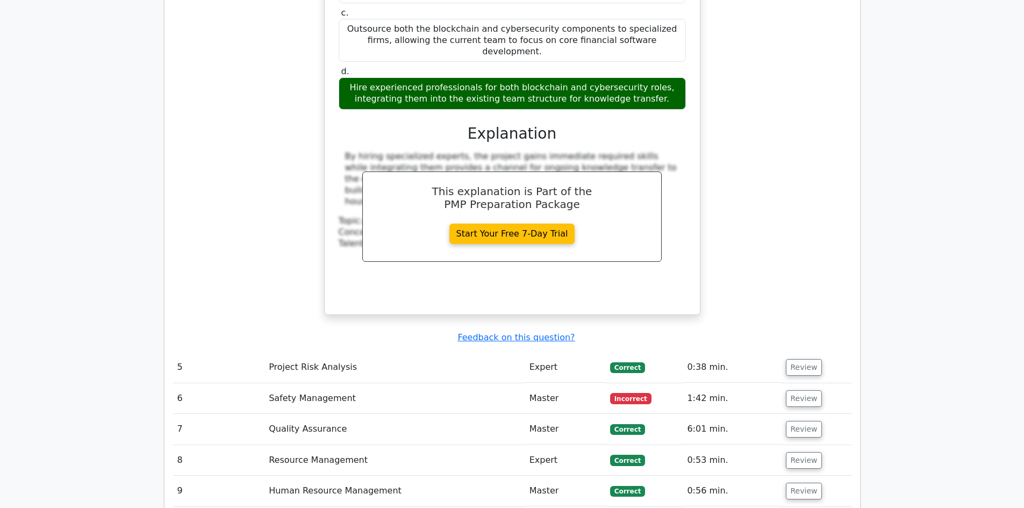
scroll to position [3410, 0]
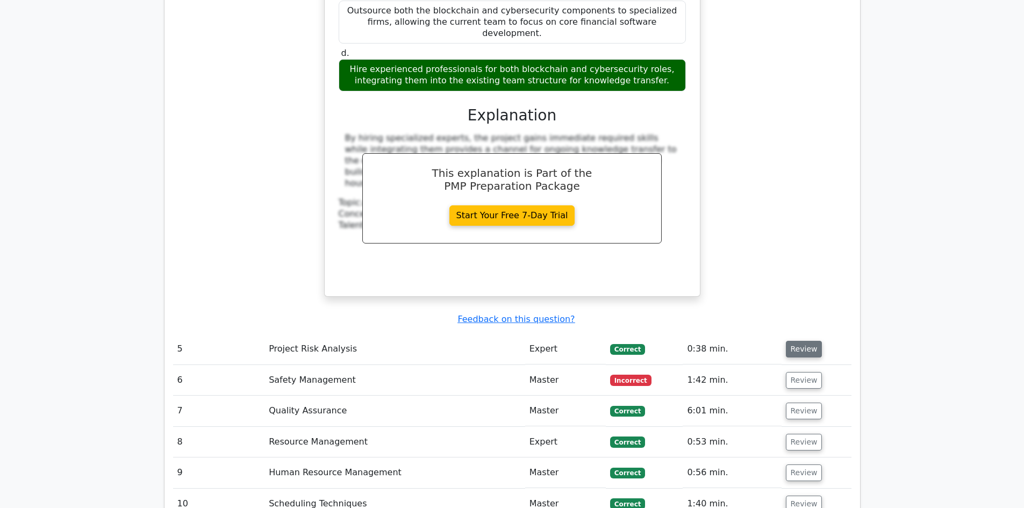
click at [808, 341] on button "Review" at bounding box center [804, 349] width 37 height 17
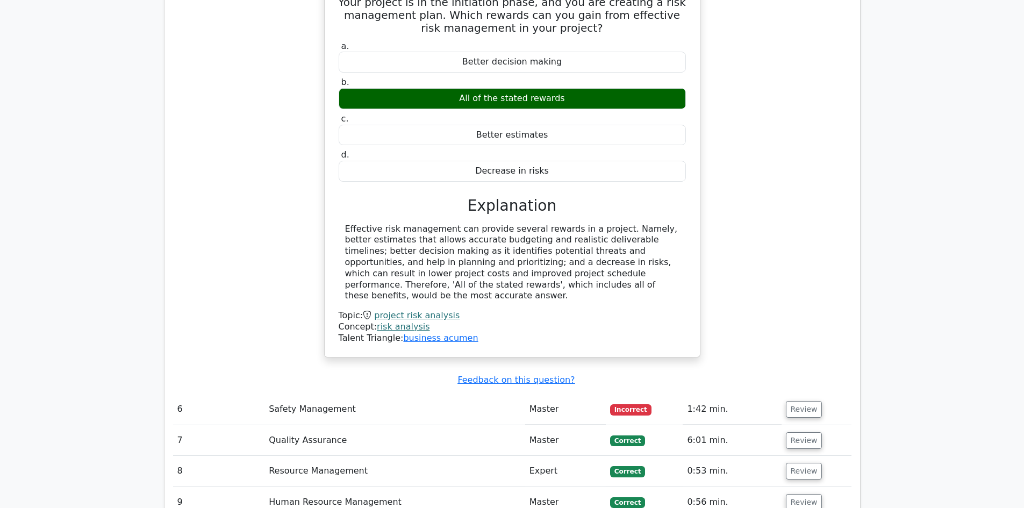
scroll to position [3822, 0]
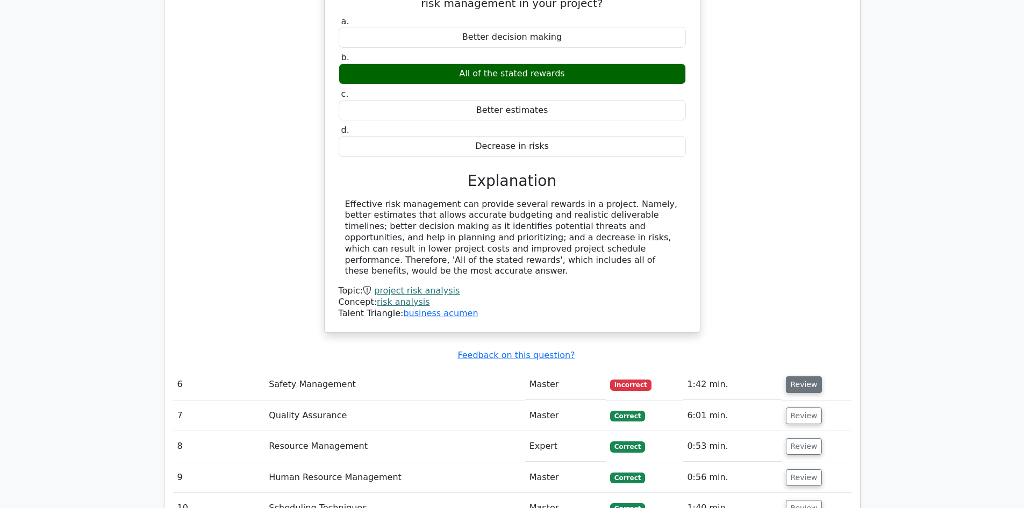
click at [798, 376] on button "Review" at bounding box center [804, 384] width 37 height 17
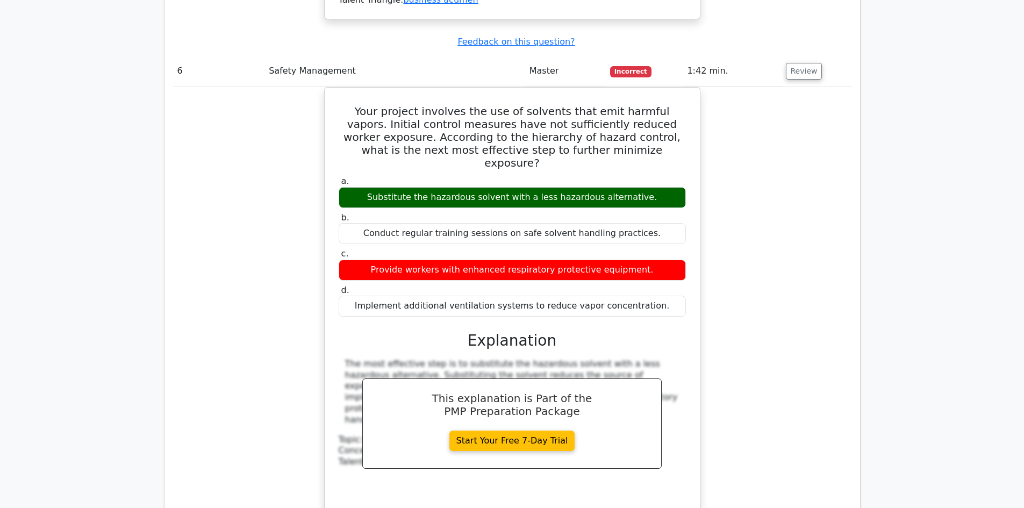
scroll to position [4229, 0]
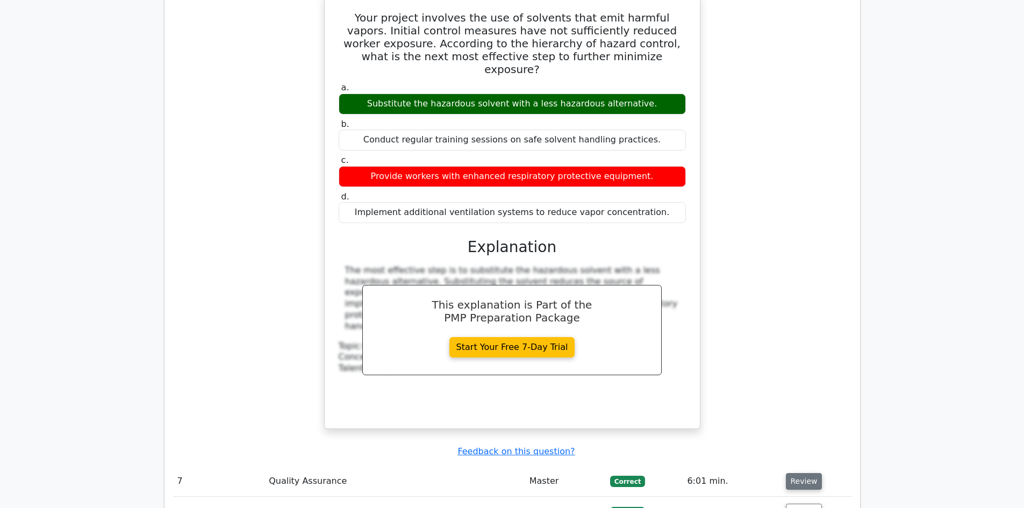
click at [794, 473] on button "Review" at bounding box center [804, 481] width 37 height 17
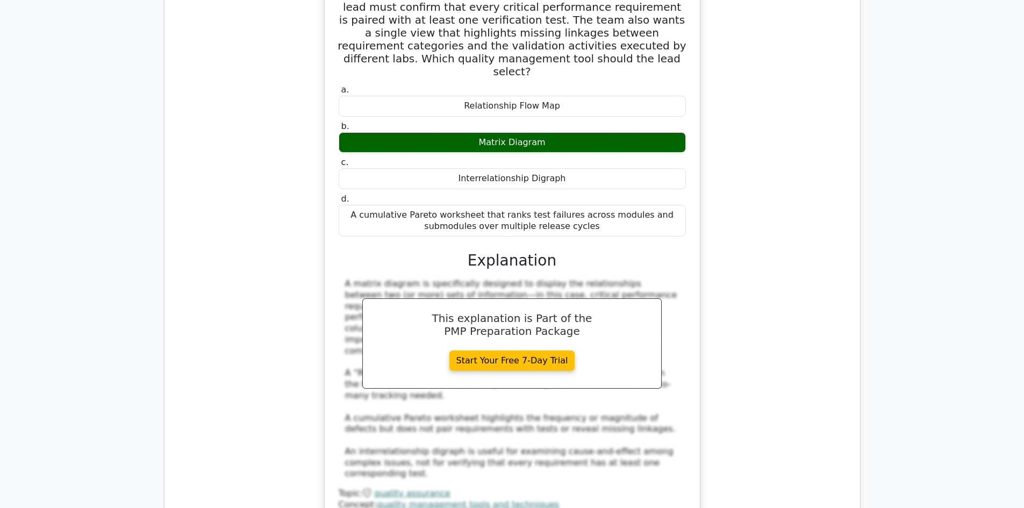
scroll to position [4865, 0]
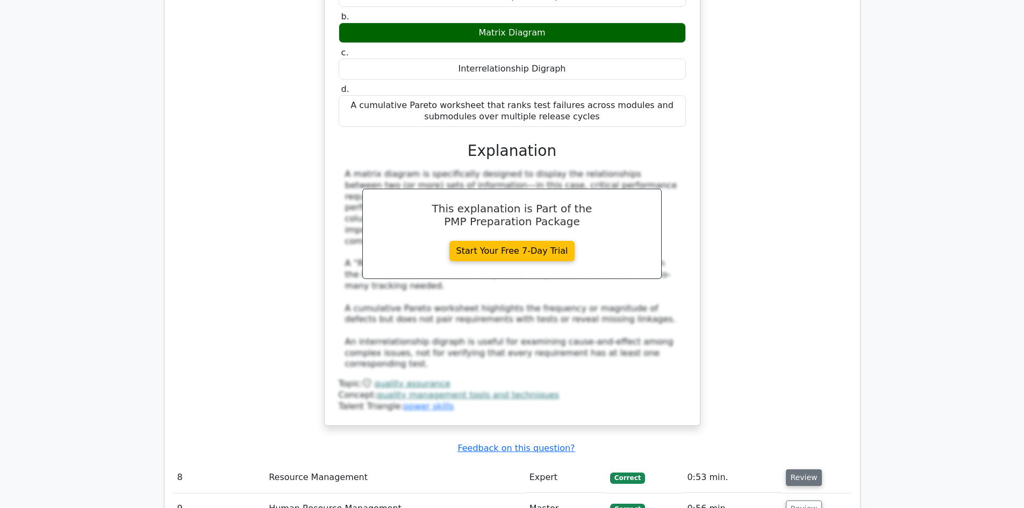
click at [814, 469] on button "Review" at bounding box center [804, 477] width 37 height 17
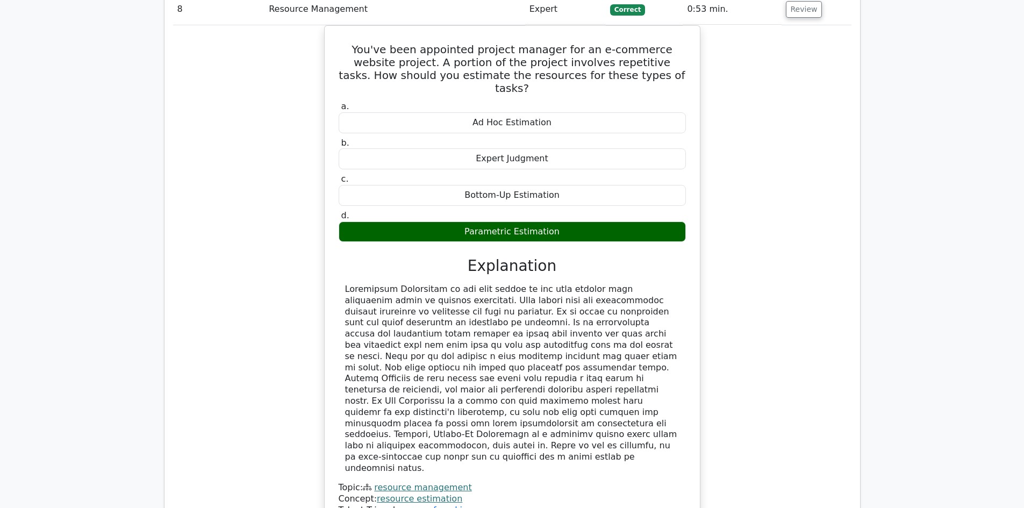
scroll to position [5357, 0]
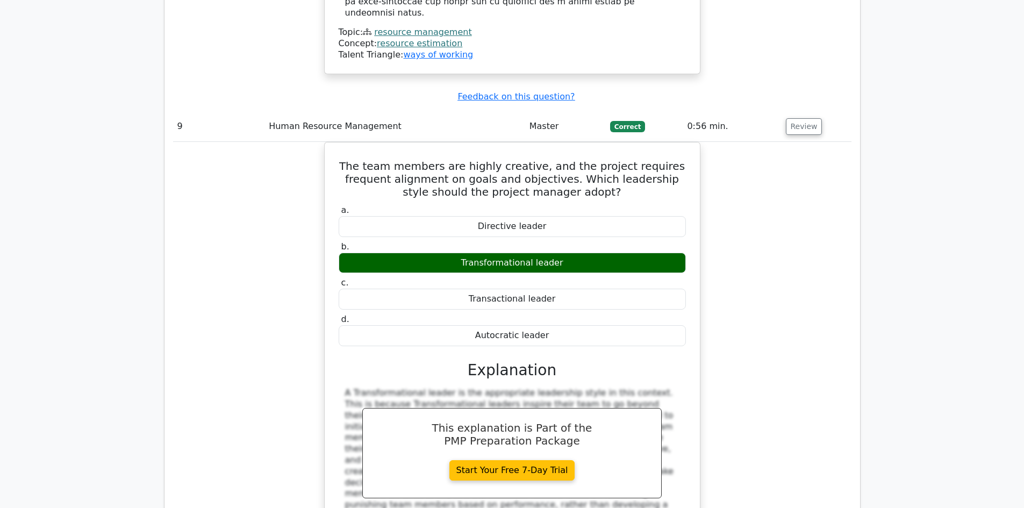
scroll to position [5860, 0]
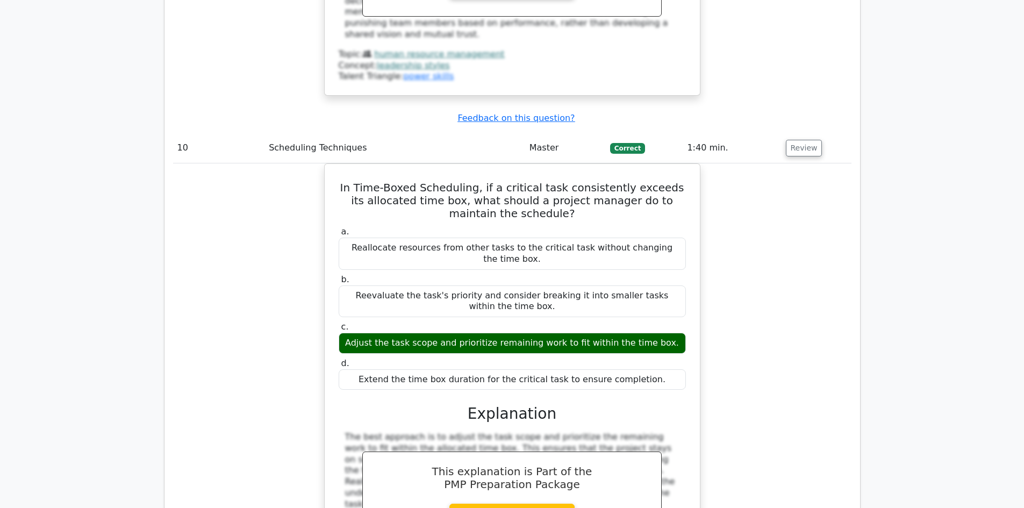
scroll to position [6281, 0]
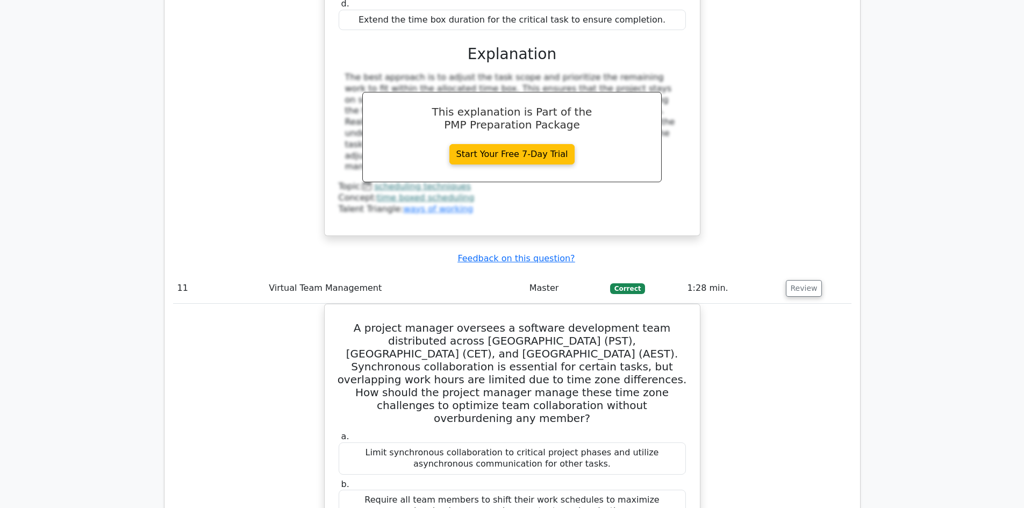
scroll to position [6649, 0]
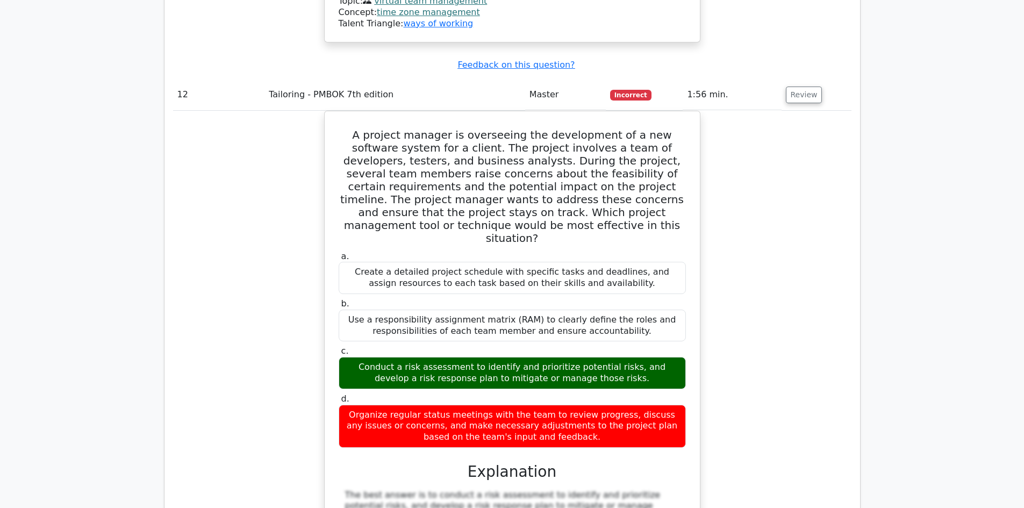
scroll to position [7458, 0]
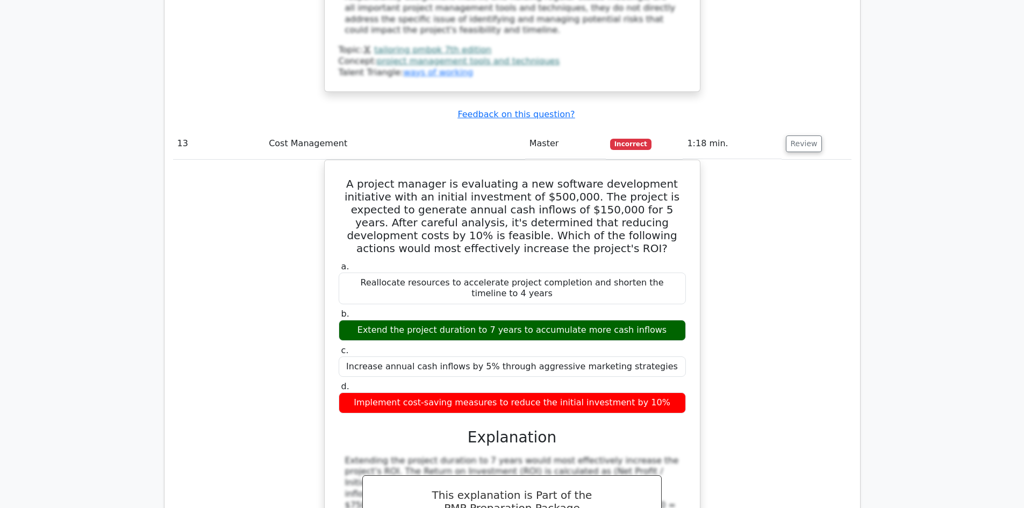
scroll to position [8091, 0]
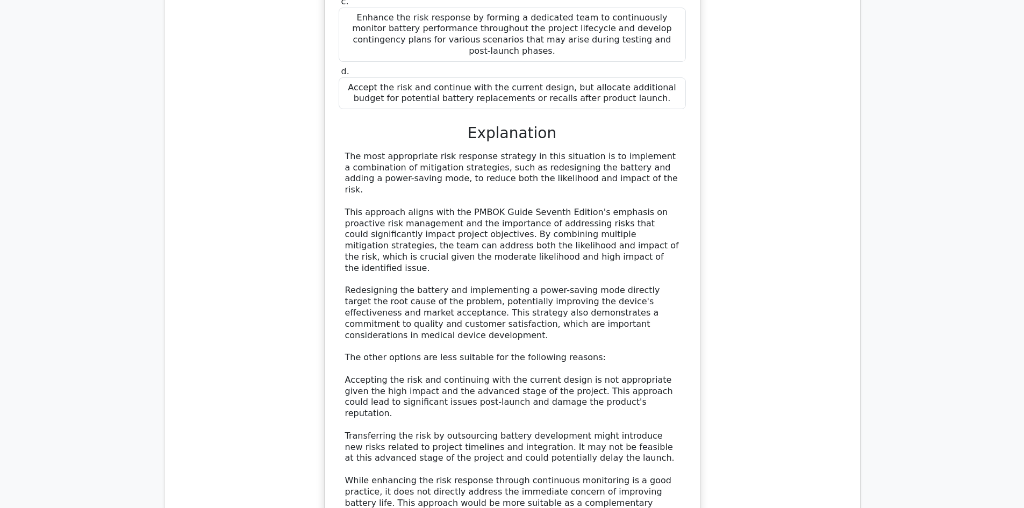
scroll to position [9056, 0]
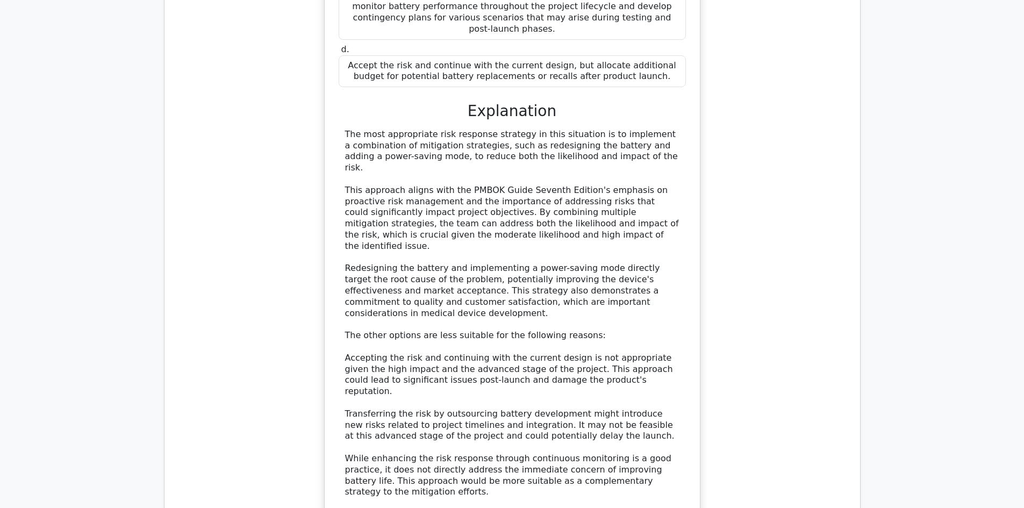
scroll to position [9499, 0]
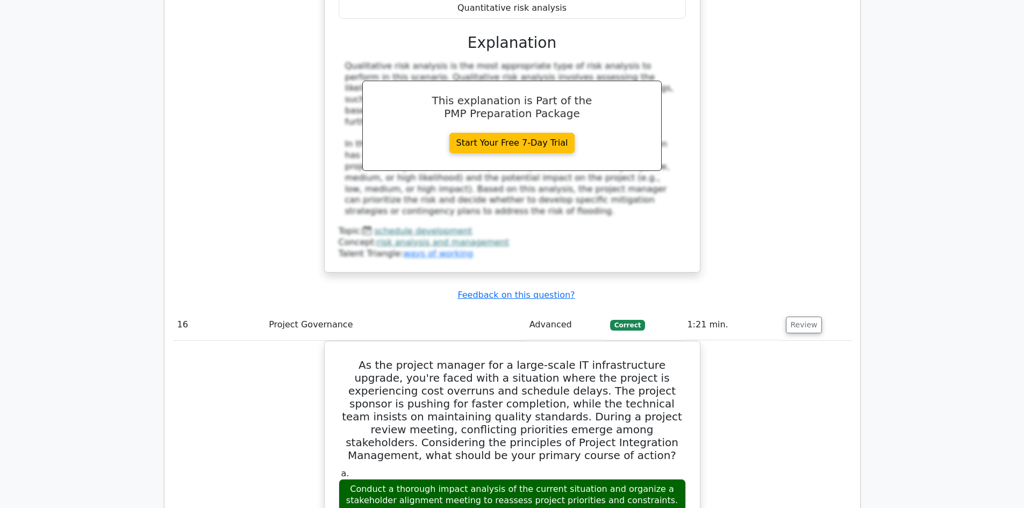
scroll to position [10387, 0]
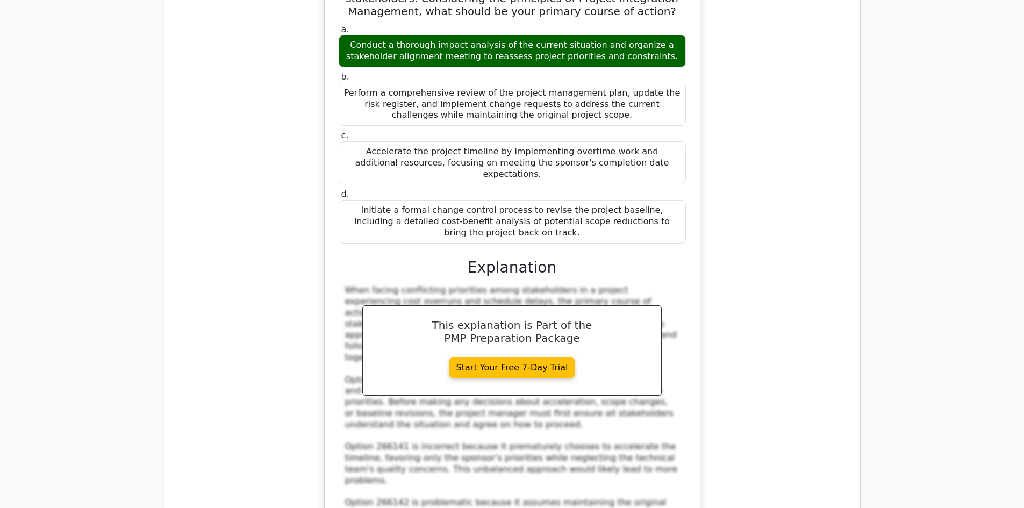
scroll to position [10831, 0]
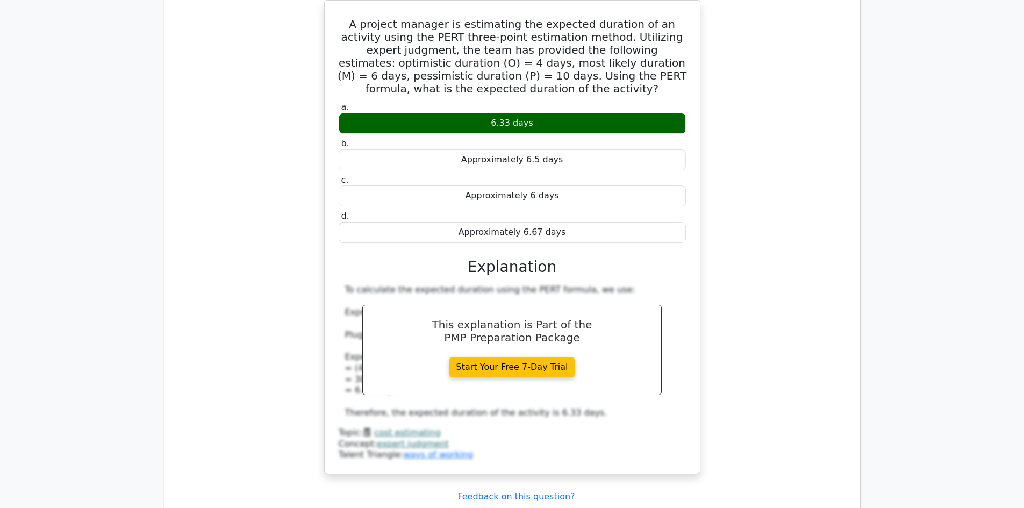
scroll to position [12163, 0]
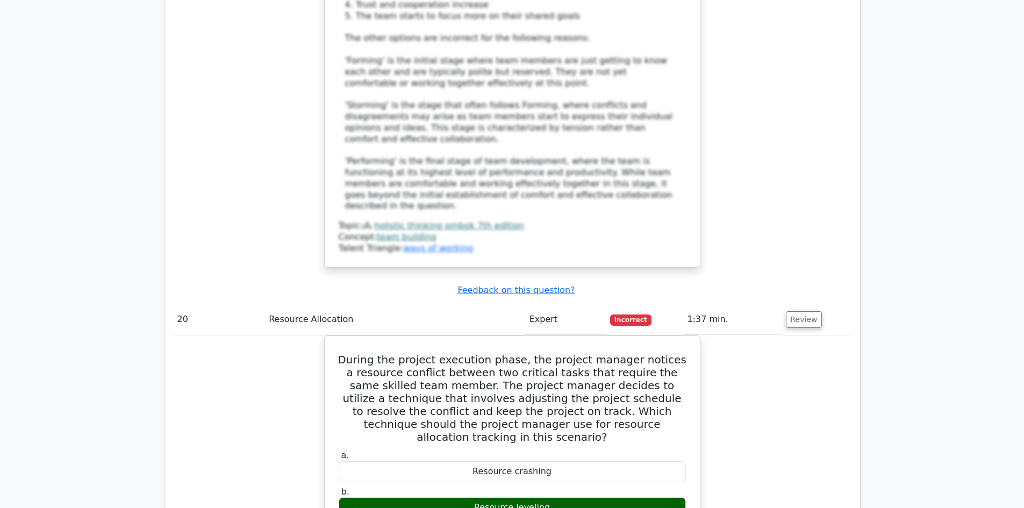
scroll to position [12657, 0]
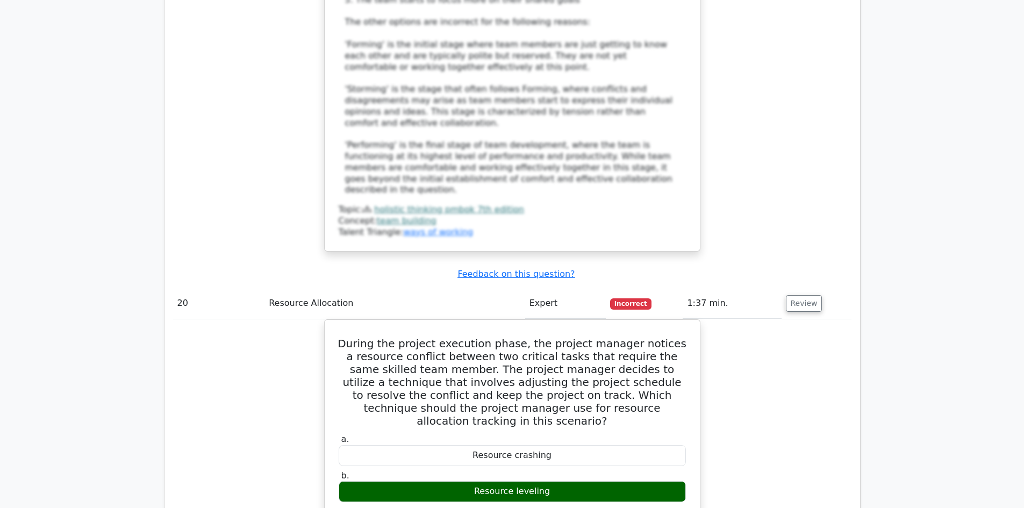
scroll to position [13101, 0]
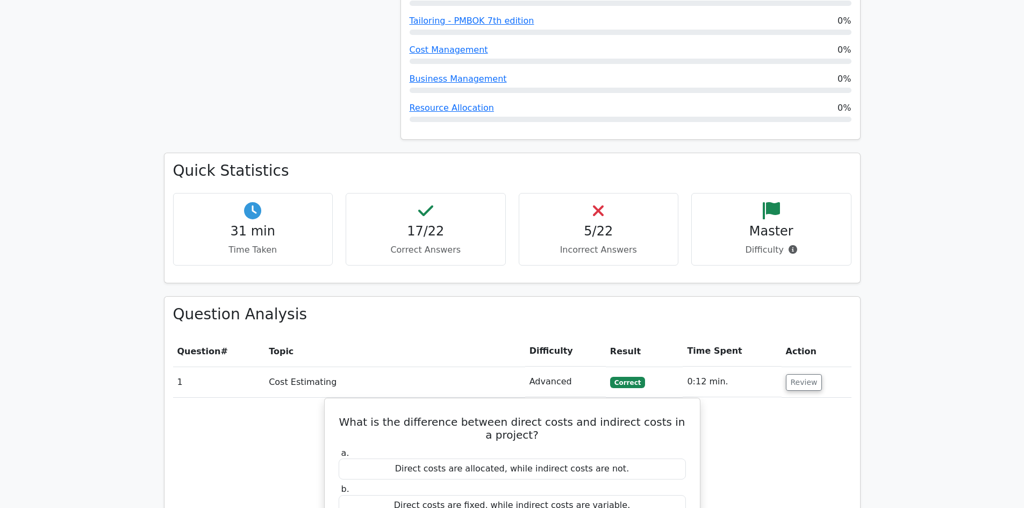
scroll to position [993, 0]
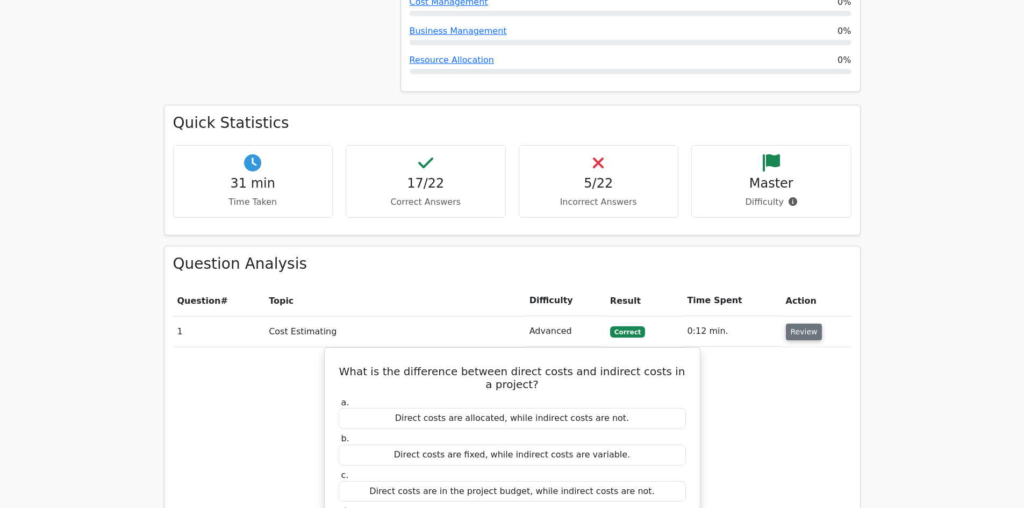
click at [804, 323] on button "Review" at bounding box center [804, 331] width 37 height 17
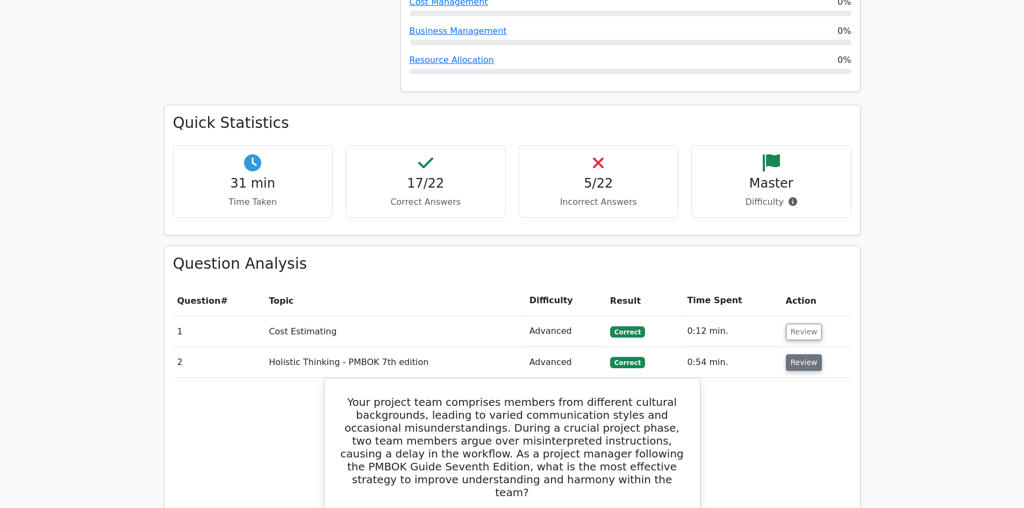
click at [804, 354] on button "Review" at bounding box center [804, 362] width 37 height 17
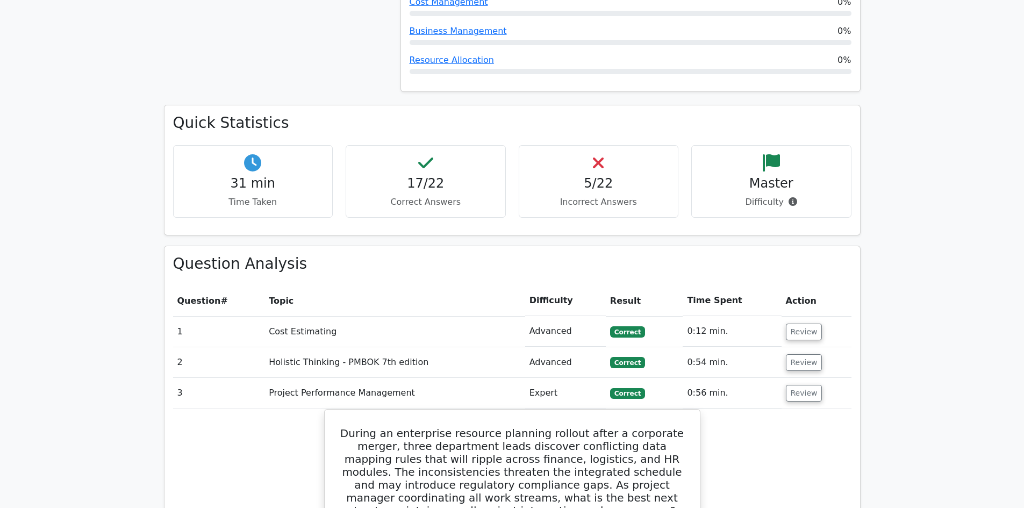
click at [801, 378] on td "Review" at bounding box center [816, 393] width 70 height 31
click at [804, 385] on button "Review" at bounding box center [804, 393] width 37 height 17
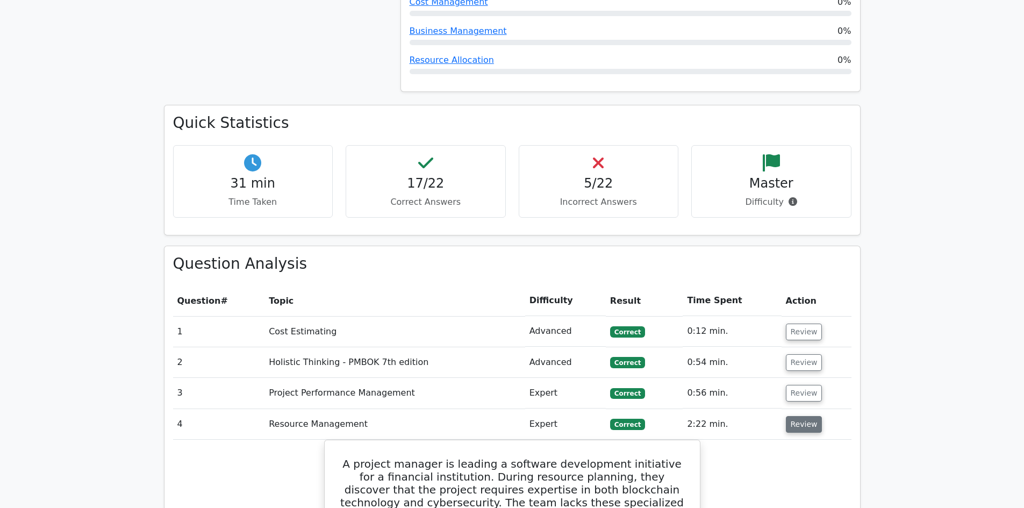
click at [801, 416] on button "Review" at bounding box center [804, 424] width 37 height 17
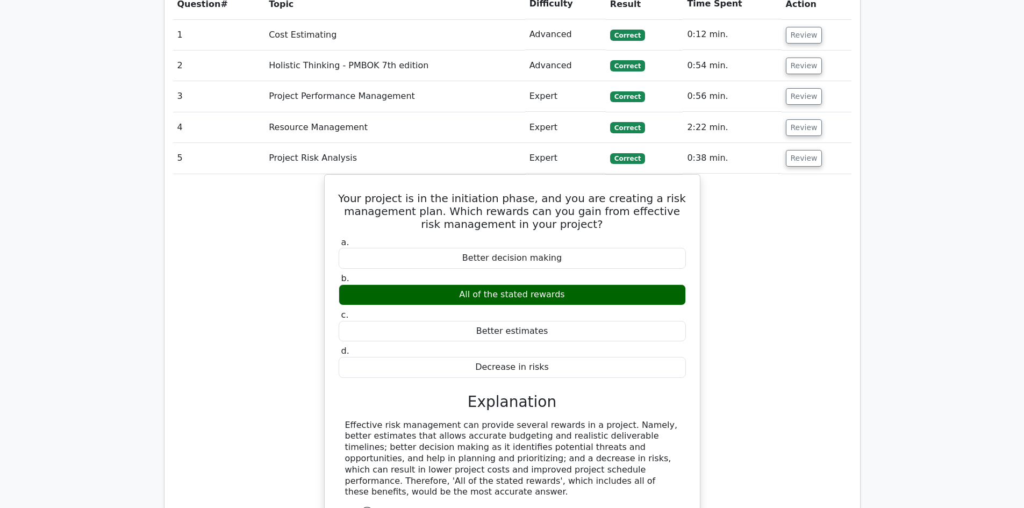
scroll to position [1347, 0]
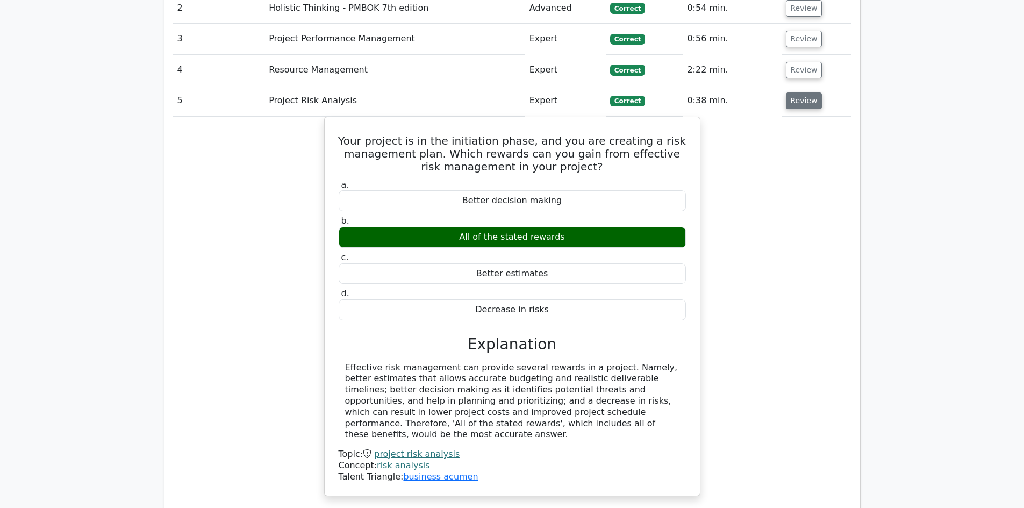
click at [804, 92] on button "Review" at bounding box center [804, 100] width 37 height 17
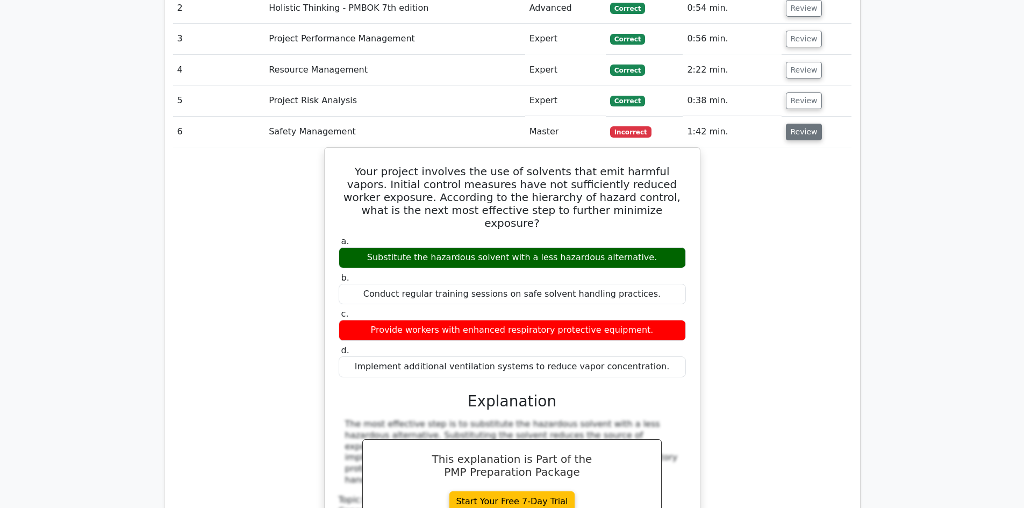
click at [802, 124] on button "Review" at bounding box center [804, 132] width 37 height 17
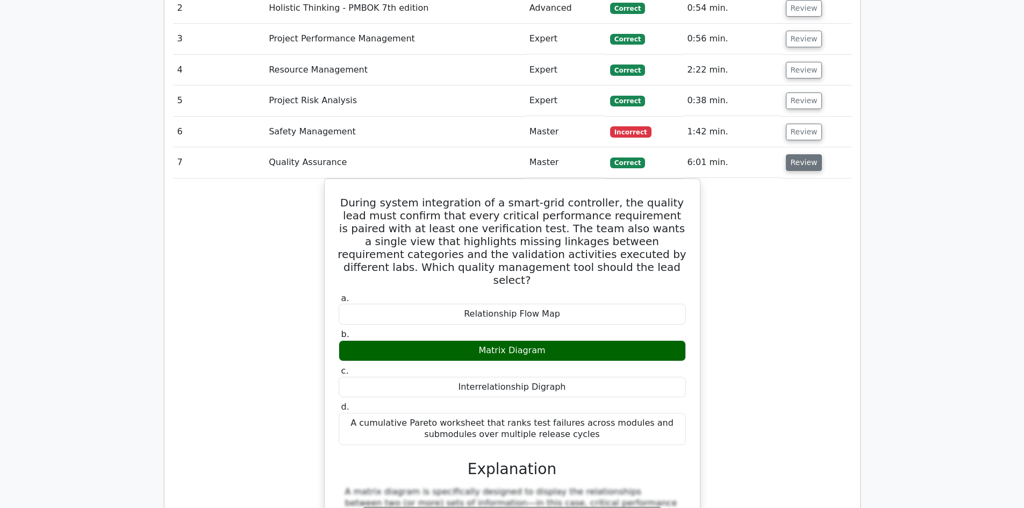
click at [801, 154] on button "Review" at bounding box center [804, 162] width 37 height 17
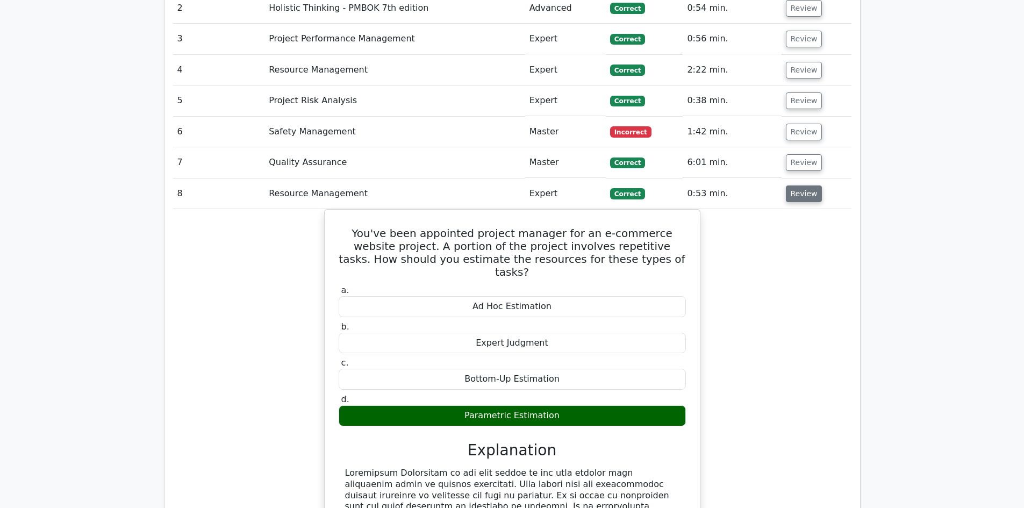
click at [797, 185] on button "Review" at bounding box center [804, 193] width 37 height 17
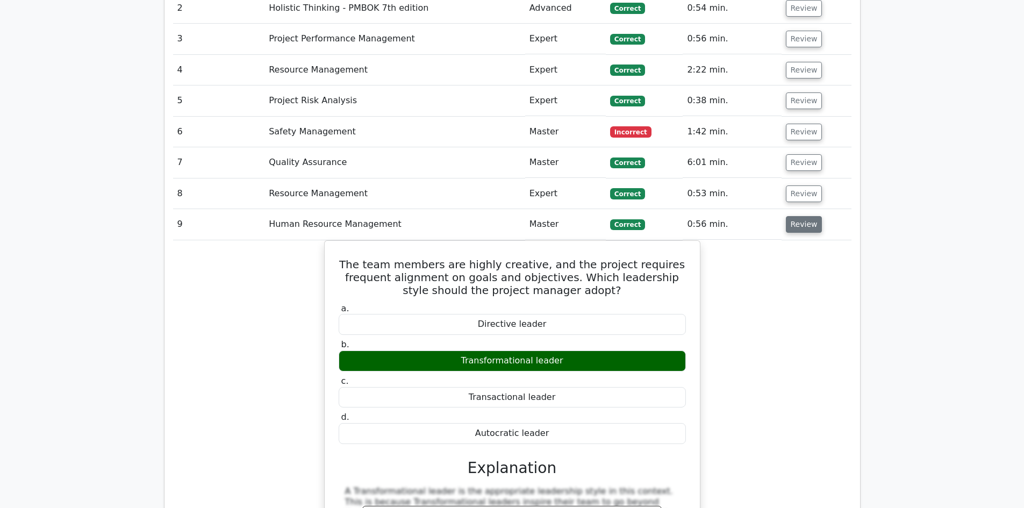
click at [796, 216] on button "Review" at bounding box center [804, 224] width 37 height 17
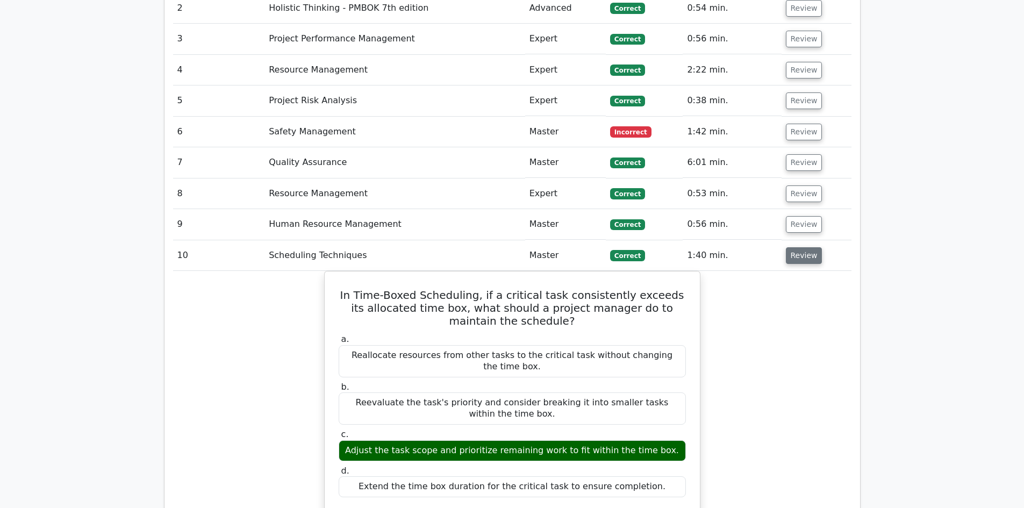
click at [796, 247] on button "Review" at bounding box center [804, 255] width 37 height 17
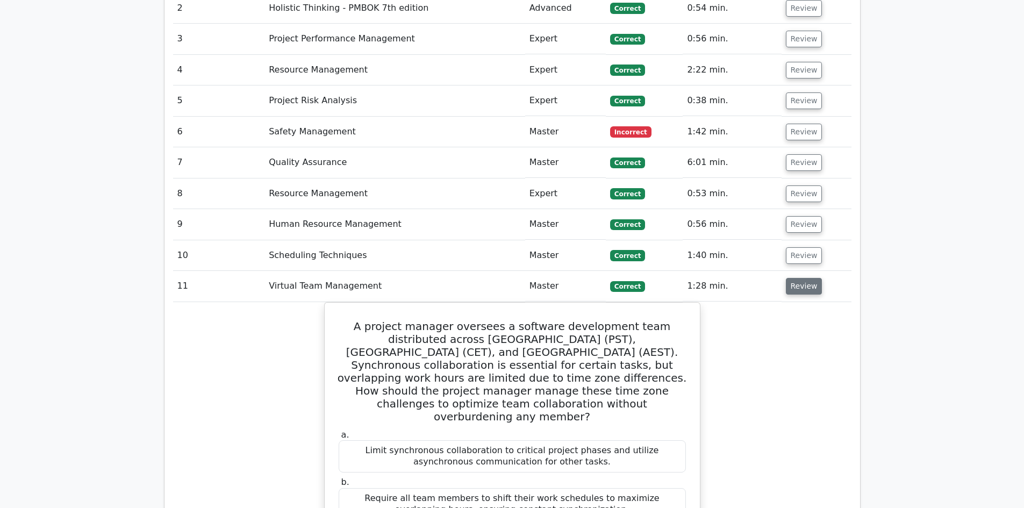
click at [798, 278] on button "Review" at bounding box center [804, 286] width 37 height 17
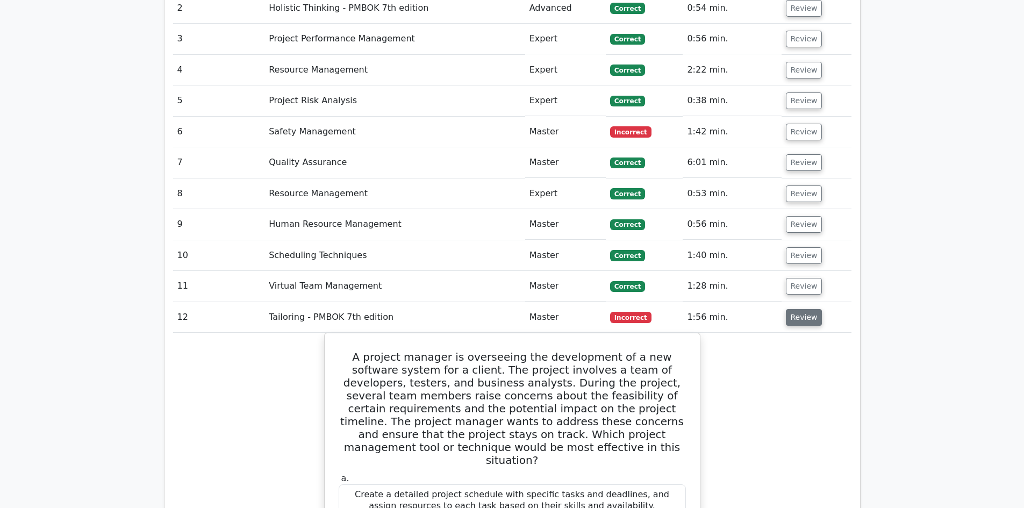
click at [807, 309] on button "Review" at bounding box center [804, 317] width 37 height 17
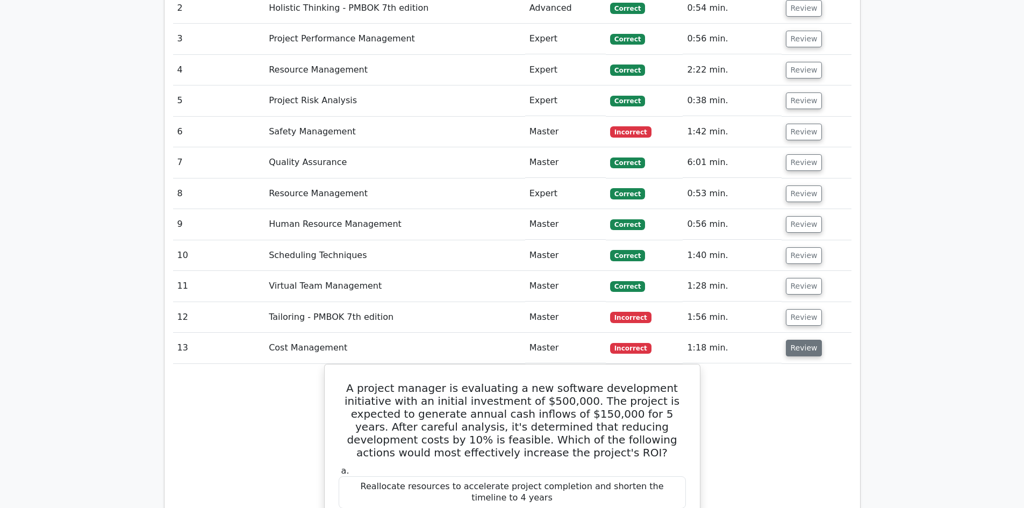
click at [807, 340] on button "Review" at bounding box center [804, 348] width 37 height 17
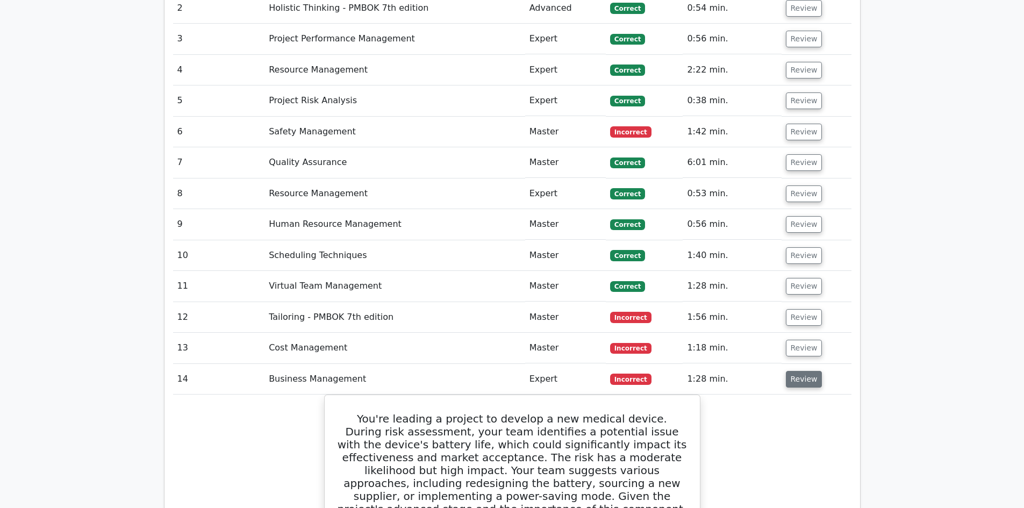
click at [805, 371] on button "Review" at bounding box center [804, 379] width 37 height 17
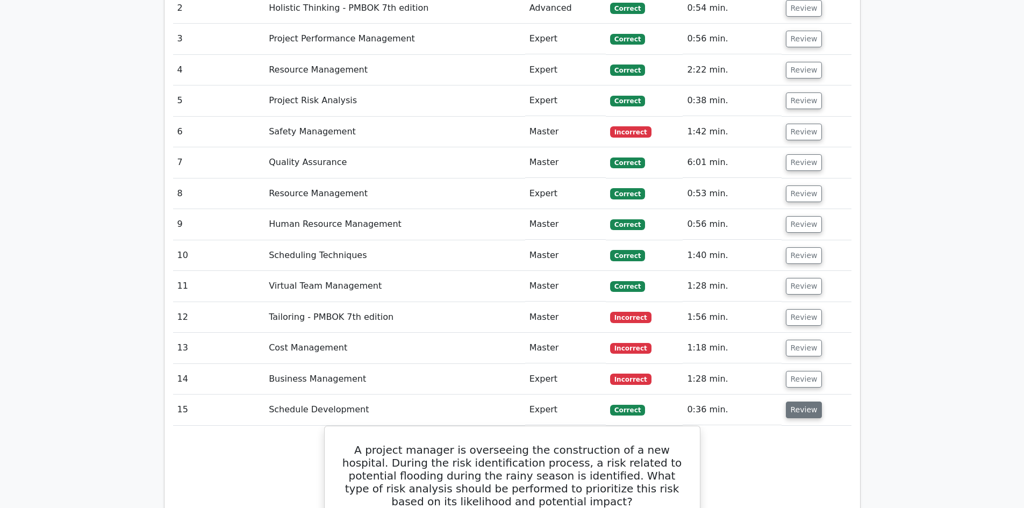
click at [803, 401] on button "Review" at bounding box center [804, 409] width 37 height 17
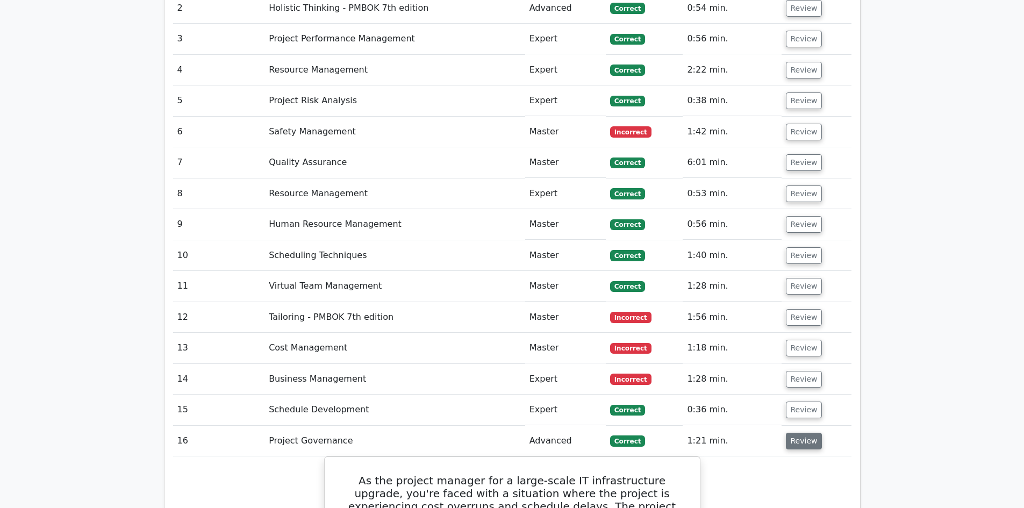
click at [803, 433] on button "Review" at bounding box center [804, 441] width 37 height 17
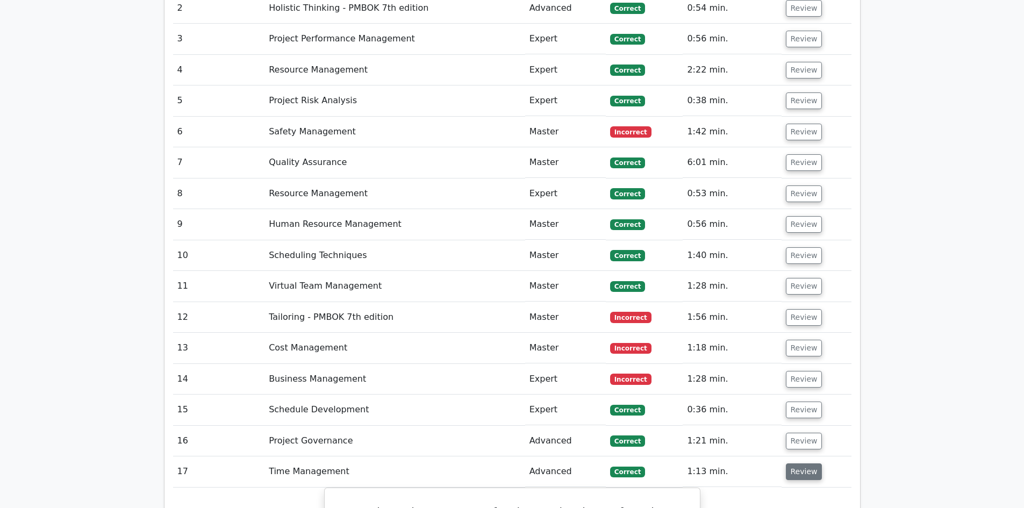
click at [803, 463] on button "Review" at bounding box center [804, 471] width 37 height 17
click at [798, 494] on button "Review" at bounding box center [804, 502] width 37 height 17
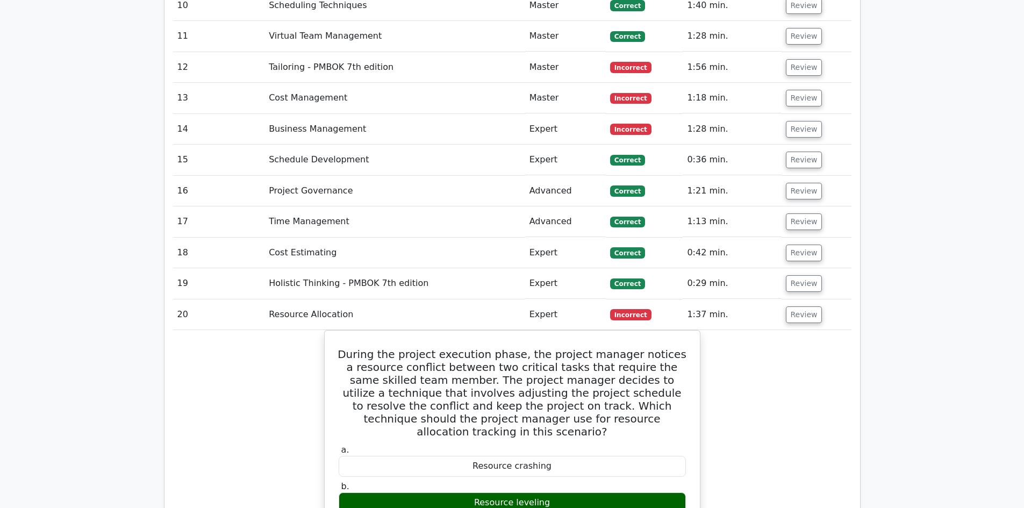
scroll to position [1604, 0]
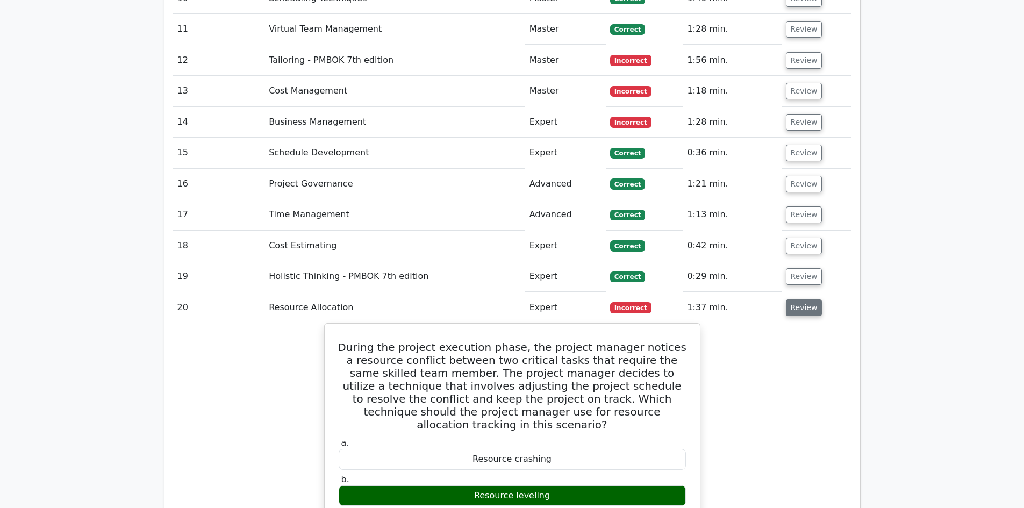
click at [806, 299] on button "Review" at bounding box center [804, 307] width 37 height 17
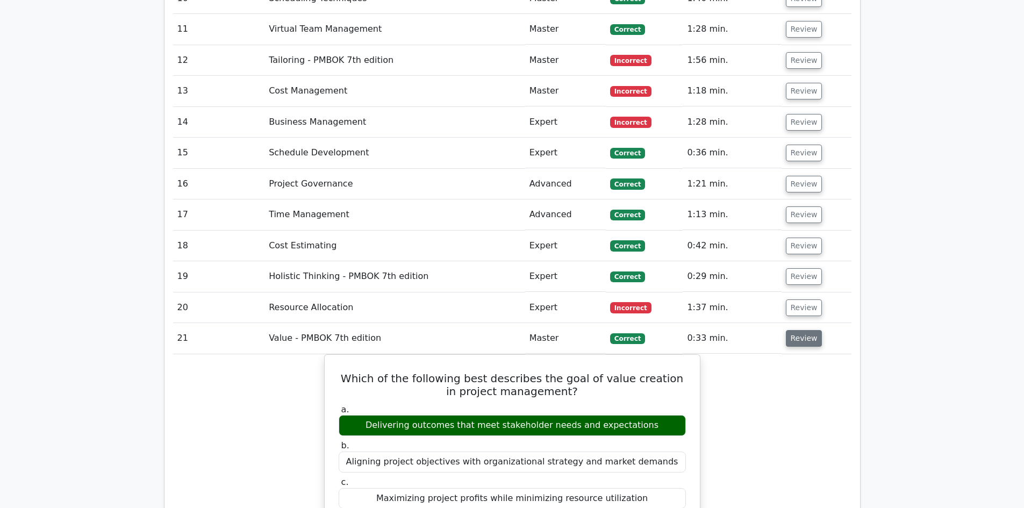
click at [794, 330] on button "Review" at bounding box center [804, 338] width 37 height 17
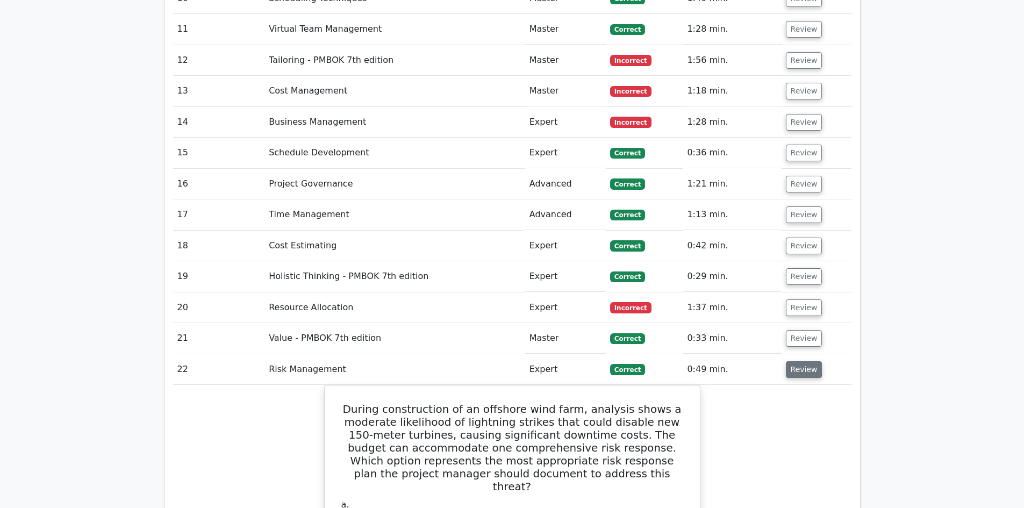
click at [801, 361] on button "Review" at bounding box center [804, 369] width 37 height 17
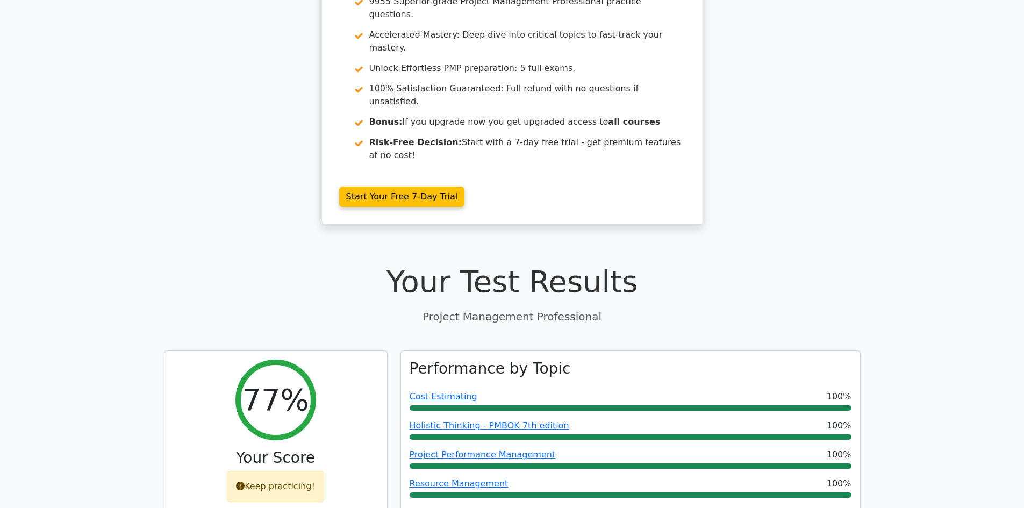
scroll to position [142, 0]
